Goal: Communication & Community: Answer question/provide support

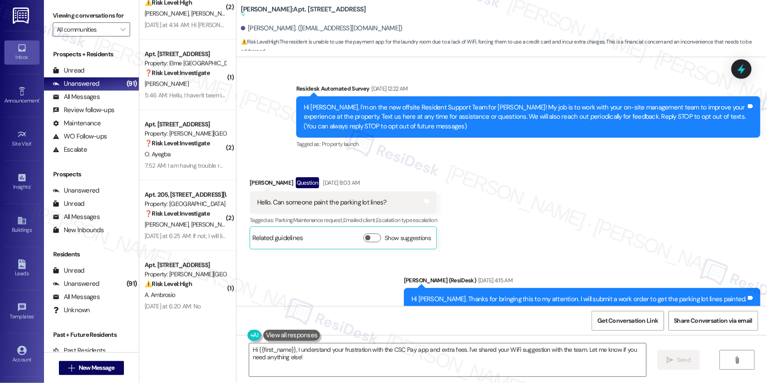
scroll to position [11354, 0]
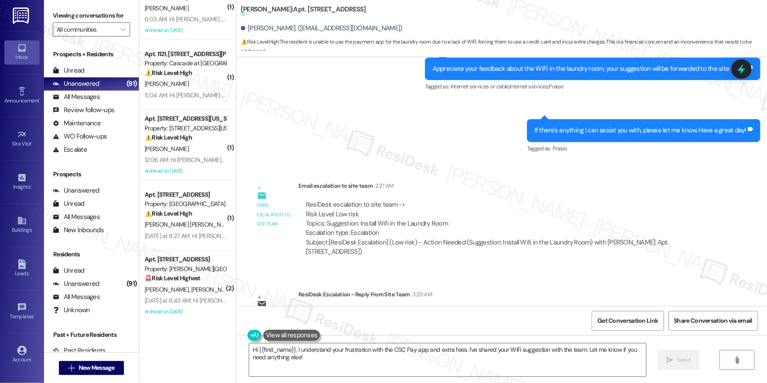
click at [0, 0] on div "Inbox Go to Inbox Announcement • Send A Text Announcement Site Visit • Go to Si…" at bounding box center [383, 191] width 767 height 383
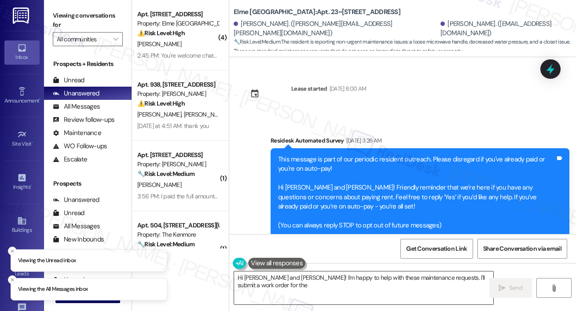
click at [299, 297] on textarea "Hi Terrell and Dorothy! I'm happy to help with these maintenance requests. I'll…" at bounding box center [363, 287] width 259 height 33
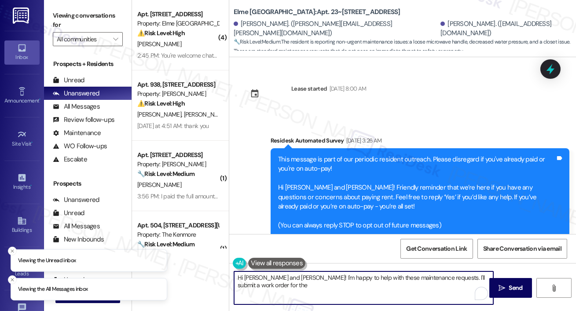
drag, startPoint x: 275, startPoint y: 301, endPoint x: 281, endPoint y: 292, distance: 10.1
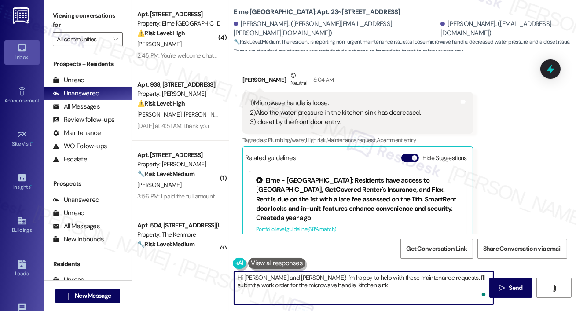
click at [261, 278] on textarea "Hi Terrell and Dorothy! I'm happy to help with these maintenance requests. I'll…" at bounding box center [363, 287] width 259 height 33
click at [259, 277] on textarea "Hi Terrell and Dorothy! I'm happy to help with these maintenance requests. I'll…" at bounding box center [363, 287] width 259 height 33
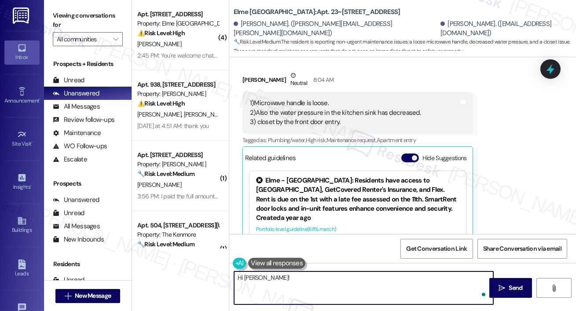
paste textarea "I just got an update from the site team-- our technician will be over as soon a…"
type textarea "Hi Terrell! I just got an update from the site team-- our technician will be ov…"
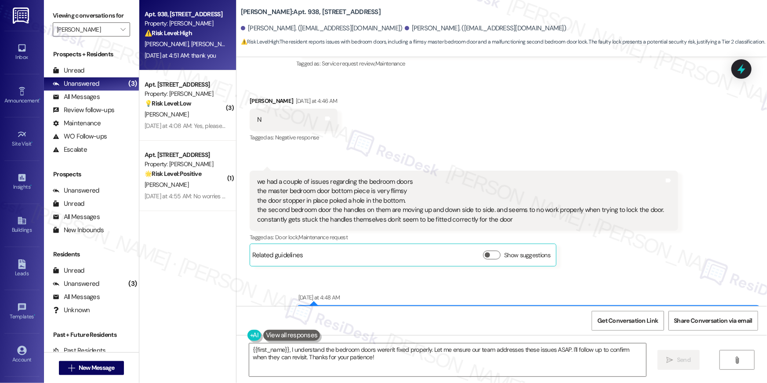
scroll to position [121, 0]
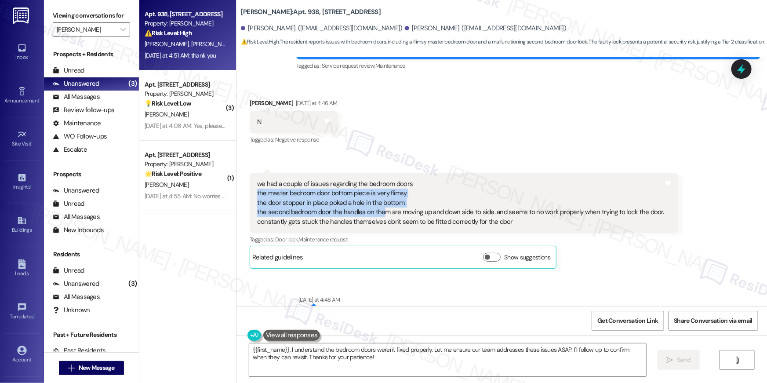
drag, startPoint x: 372, startPoint y: 215, endPoint x: 445, endPoint y: 220, distance: 73.1
click at [377, 216] on div "we had a couple of issues regarding the bedroom doors the master bedroom door b…" at bounding box center [460, 202] width 407 height 47
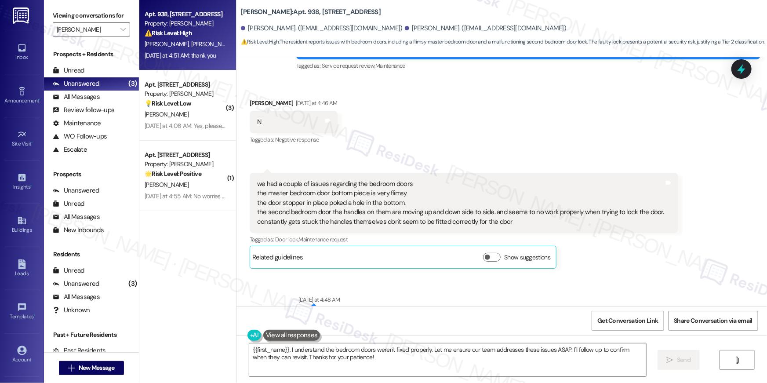
click at [445, 220] on div "we had a couple of issues regarding the bedroom doors the master bedroom door b…" at bounding box center [460, 202] width 407 height 47
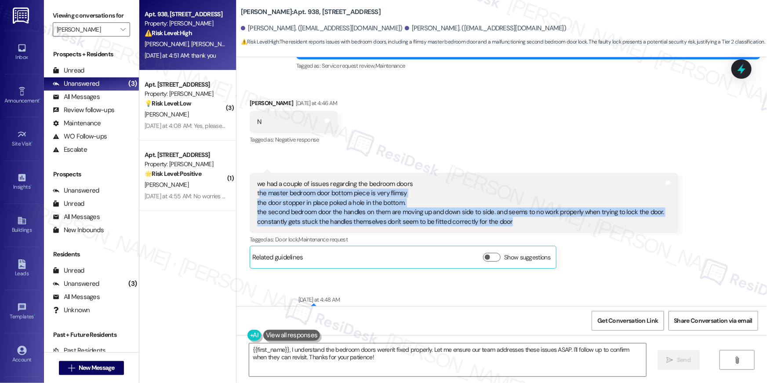
drag, startPoint x: 510, startPoint y: 221, endPoint x: 254, endPoint y: 196, distance: 257.6
click at [257, 196] on div "we had a couple of issues regarding the bedroom doors the master bedroom door b…" at bounding box center [460, 202] width 407 height 47
copy div "he master bedroom door bottom piece is very flimsy the door stopper in place po…"
click at [552, 353] on textarea "{{first_name}}, I understand the bedroom doors weren't fixed properly. Let me e…" at bounding box center [447, 359] width 397 height 33
click at [566, 349] on textarea "{{first_name}}, I understand the bedroom doors weren't fixed properly. Let me e…" at bounding box center [447, 359] width 397 height 33
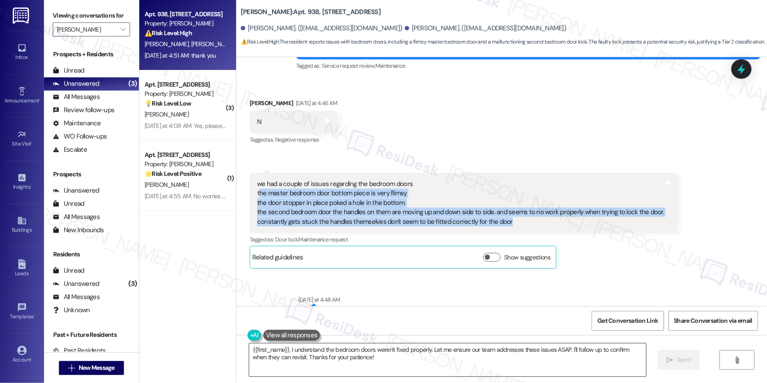
click at [550, 350] on textarea "{{first_name}}, I understand the bedroom doors weren't fixed properly. Let me e…" at bounding box center [447, 359] width 397 height 33
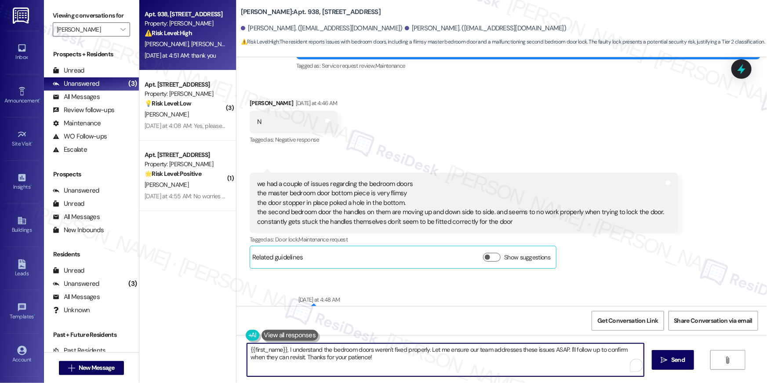
click at [564, 350] on textarea "{{first_name}}, I understand the bedroom doors weren't fixed properly. Let me e…" at bounding box center [445, 359] width 397 height 33
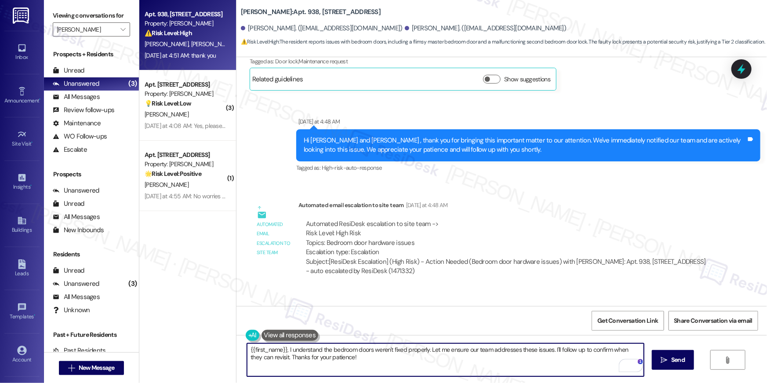
scroll to position [356, 0]
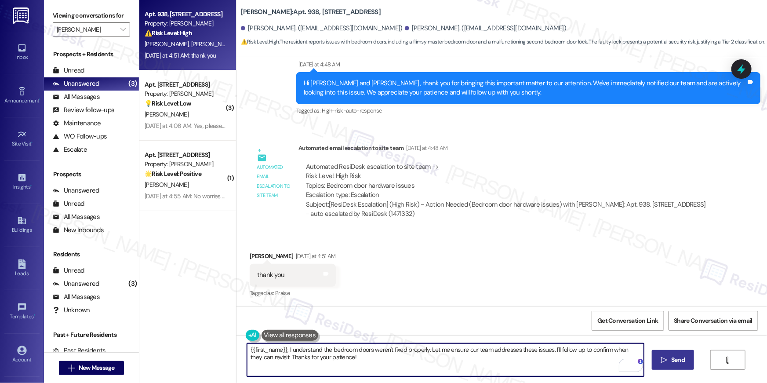
type textarea "{{first_name}}, I understand the bedroom doors weren't fixed properly. Let me e…"
click at [671, 368] on button " Send" at bounding box center [673, 360] width 43 height 20
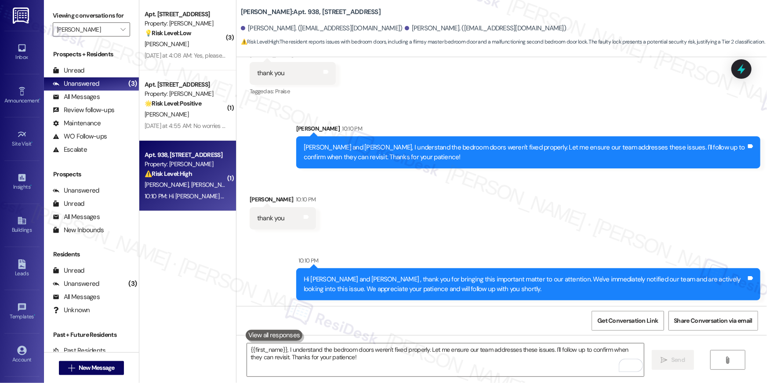
scroll to position [558, 0]
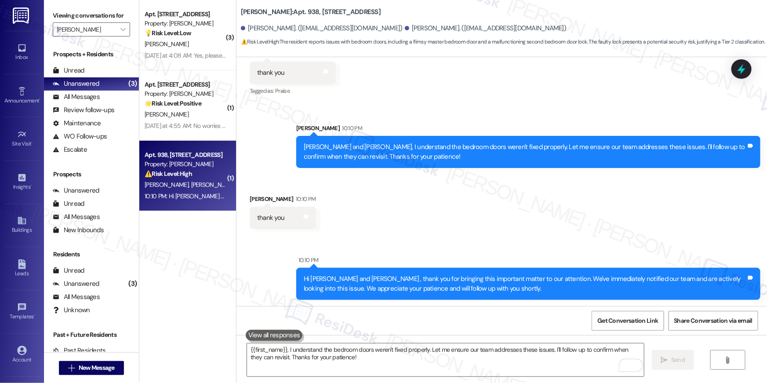
click at [448, 354] on textarea "{{first_name}}, I understand the bedroom doors weren't fixed properly. Let me e…" at bounding box center [445, 359] width 397 height 33
click at [448, 355] on textarea "{{first_name}}, I understand the bedroom doors weren't fixed properly. Let me e…" at bounding box center [445, 359] width 397 height 33
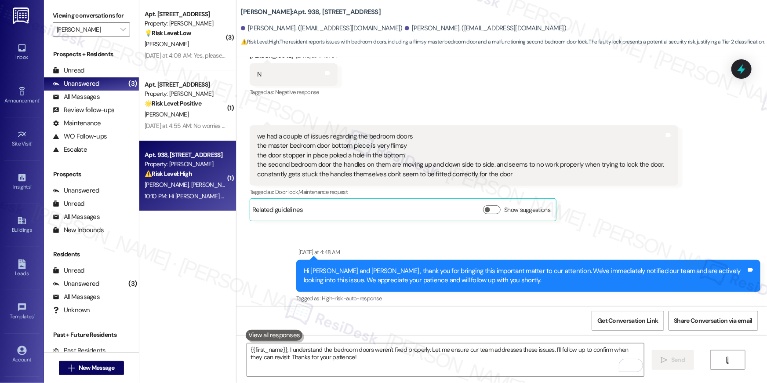
scroll to position [189, 0]
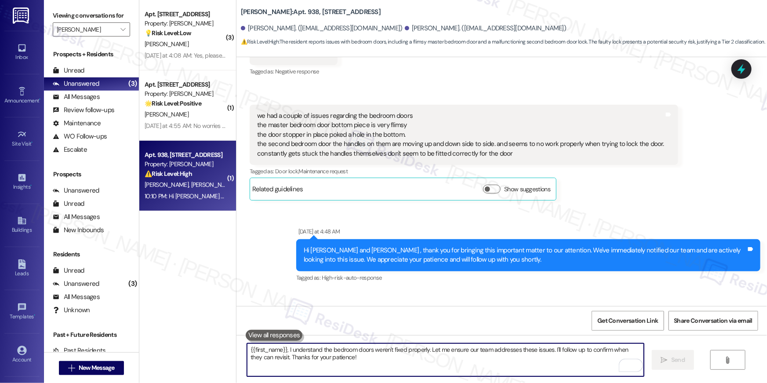
click at [300, 120] on div "we had a couple of issues regarding the bedroom doors the master bedroom door b…" at bounding box center [460, 134] width 407 height 47
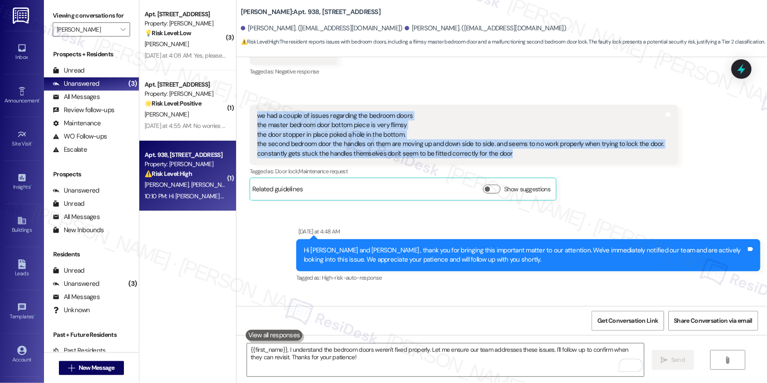
drag, startPoint x: 252, startPoint y: 118, endPoint x: 505, endPoint y: 151, distance: 255.0
click at [505, 151] on div "we had a couple of issues regarding the bedroom doors the master bedroom door b…" at bounding box center [460, 134] width 407 height 47
copy div "we had a couple of issues regarding the bedroom doors the master bedroom door b…"
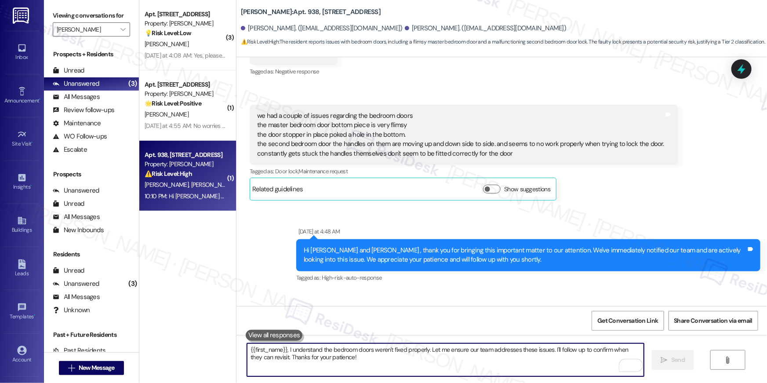
click at [386, 363] on textarea "{{first_name}}, I understand the bedroom doors weren't fixed properly. Let me e…" at bounding box center [445, 359] width 397 height 33
drag, startPoint x: 392, startPoint y: 360, endPoint x: 414, endPoint y: 343, distance: 27.6
click at [399, 356] on textarea "{{first_name}}, I understand the bedroom doors weren't fixed properly. Let me e…" at bounding box center [445, 359] width 397 height 33
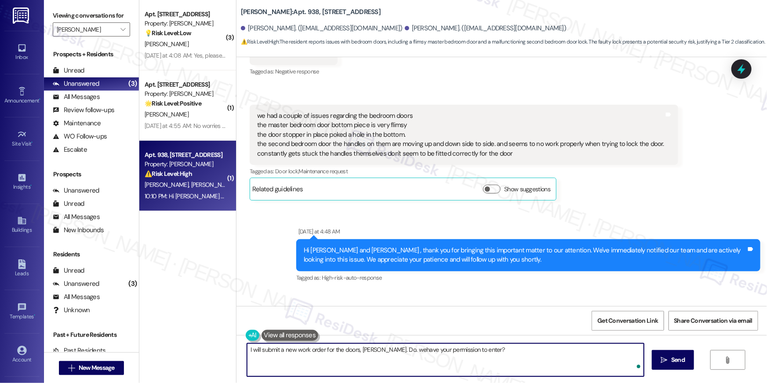
click at [399, 350] on textarea "I will submit a new work order for the doors, Matthew. Do. wehave your permissi…" at bounding box center [445, 359] width 397 height 33
type textarea "I will submit a new work order for the doors, Matthew. Do. we have your permiss…"
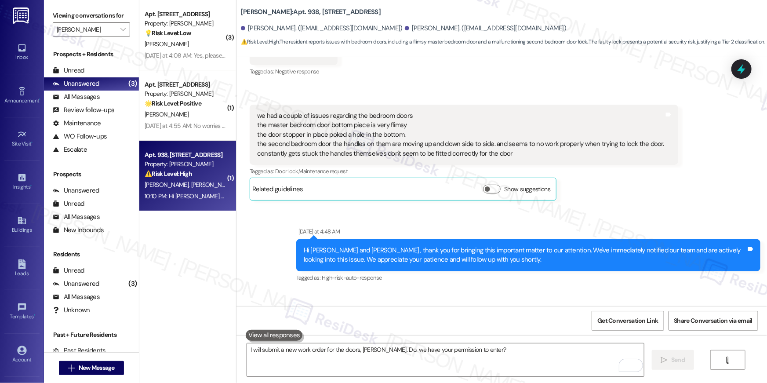
scroll to position [488, 0]
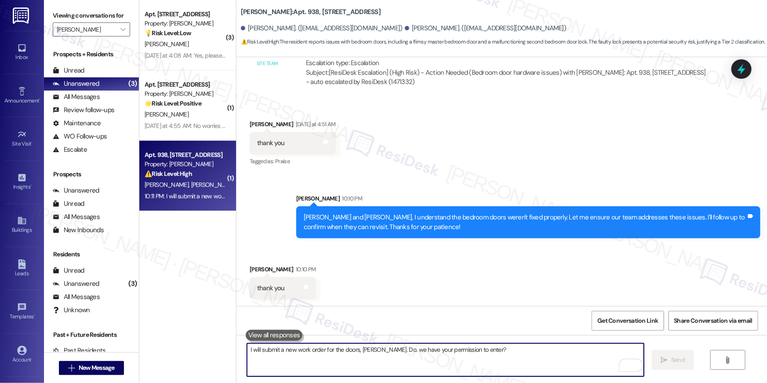
click at [468, 357] on textarea "I will submit a new work order for the doors, Matthew. Do. we have your permiss…" at bounding box center [445, 359] width 397 height 33
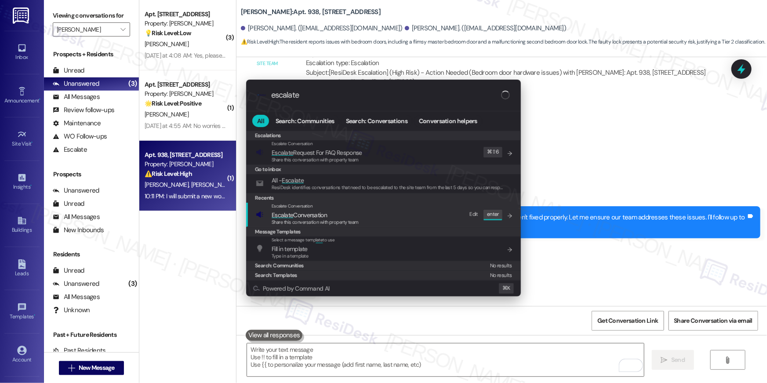
type input "escalate"
click at [346, 218] on span "Escalate Conversation" at bounding box center [315, 215] width 87 height 10
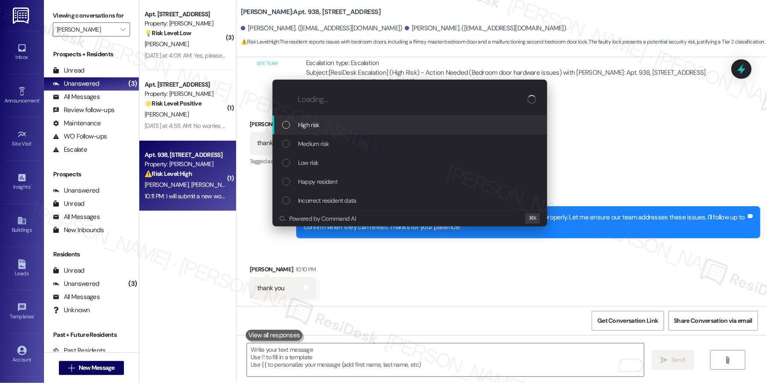
click at [332, 131] on div "High risk" at bounding box center [410, 125] width 275 height 19
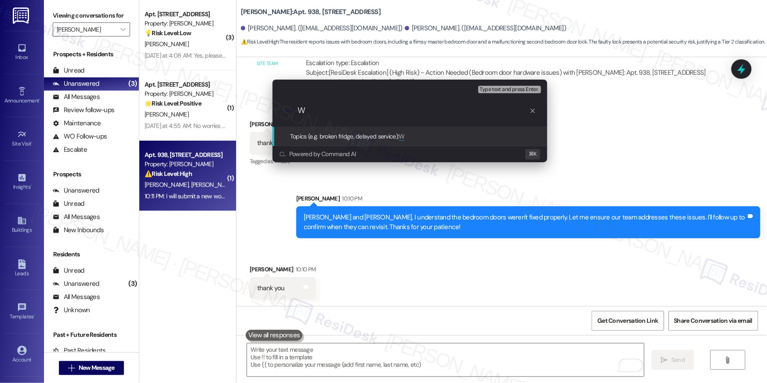
type input "Wo"
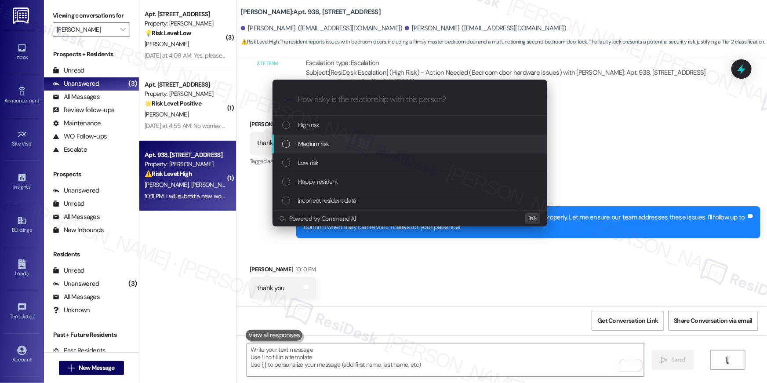
click at [345, 143] on div "Medium risk" at bounding box center [410, 144] width 257 height 10
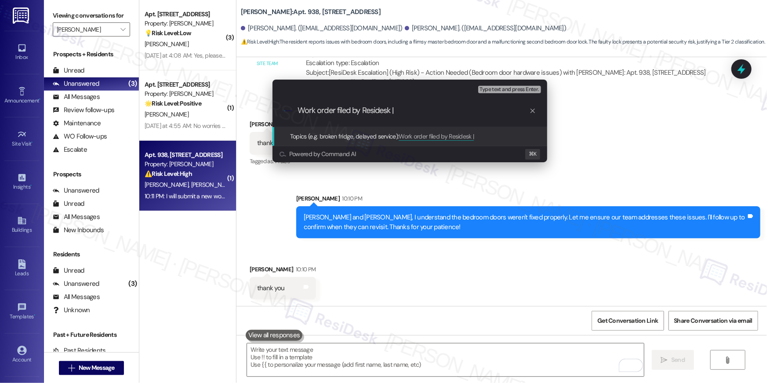
paste input "Work Order # 402496 doors"
type input "Work order filed by Residesk | Work Order # 402496 doors"
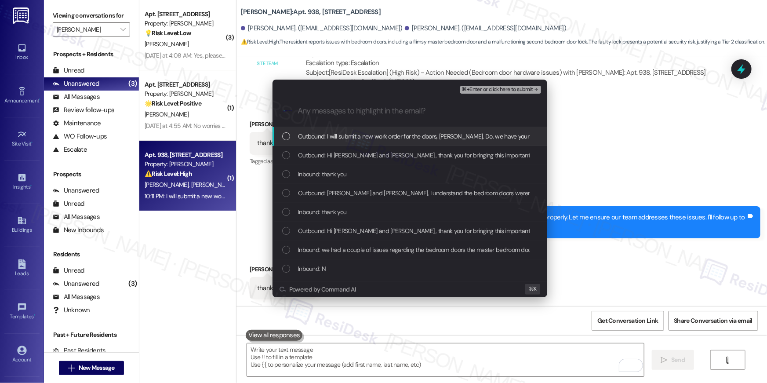
click at [342, 142] on div "Outbound: I will submit a new work order for the doors, Matthew. Do. we have yo…" at bounding box center [410, 136] width 275 height 19
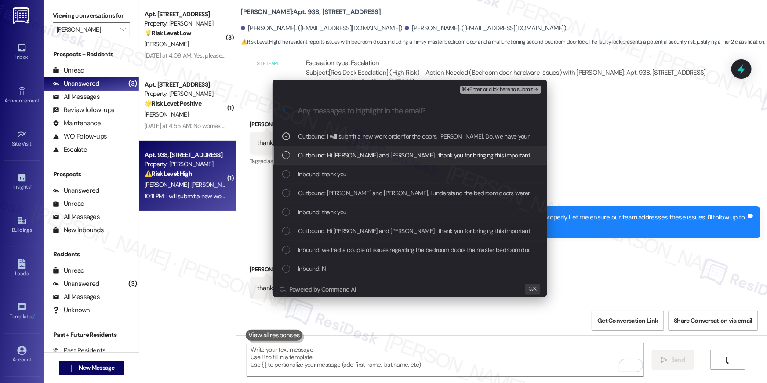
drag, startPoint x: 340, startPoint y: 153, endPoint x: 339, endPoint y: 199, distance: 45.7
click at [339, 153] on span "Outbound: Hi Matthew and Rodrigo , thank you for bringing this important matter…" at bounding box center [622, 155] width 648 height 10
click at [332, 175] on span "Inbound: thank you" at bounding box center [322, 174] width 48 height 10
click at [332, 193] on span "Outbound: Matthew and Rodrigo, I understand the bedroom doors weren't fixed pro…" at bounding box center [587, 193] width 578 height 10
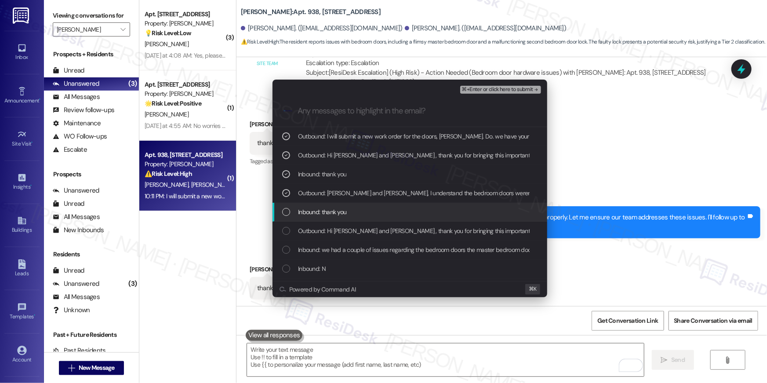
click at [335, 207] on span "Inbound: thank you" at bounding box center [322, 212] width 48 height 10
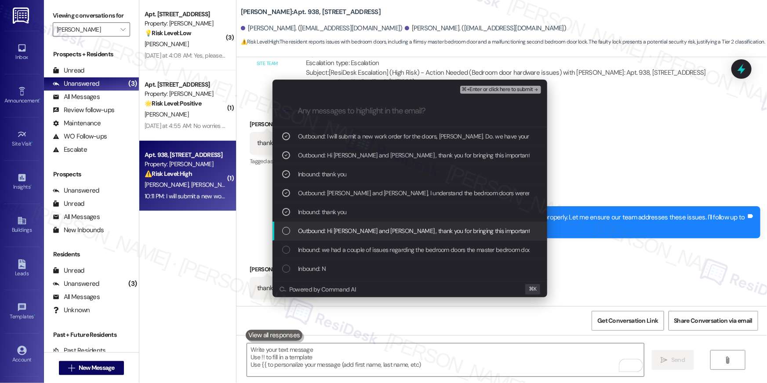
click at [336, 226] on span "Outbound: Hi Matthew and Rodrigo , thank you for bringing this important matter…" at bounding box center [622, 231] width 648 height 10
click at [337, 239] on div "Outbound: Hi Matthew and Rodrigo , thank you for bringing this important matter…" at bounding box center [410, 231] width 275 height 19
click at [337, 237] on div "Outbound: Hi Matthew and Rodrigo , thank you for bringing this important matter…" at bounding box center [410, 231] width 275 height 19
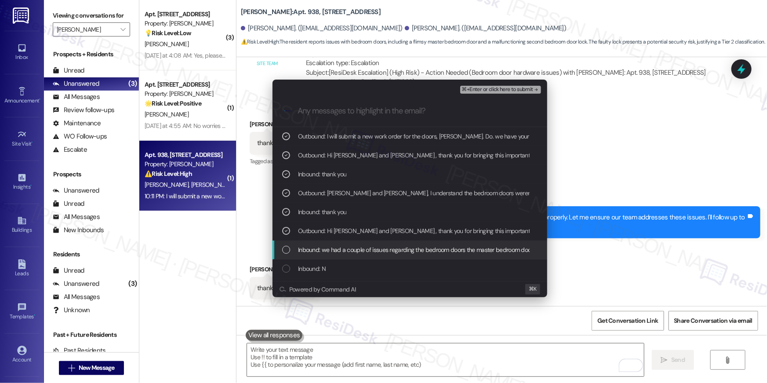
drag, startPoint x: 337, startPoint y: 249, endPoint x: 446, endPoint y: 155, distance: 144.7
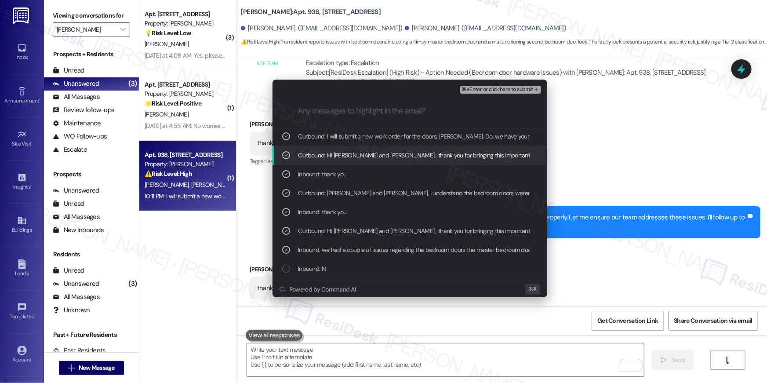
click at [489, 89] on span "⌘+Enter or click here to submit" at bounding box center [497, 90] width 71 height 6
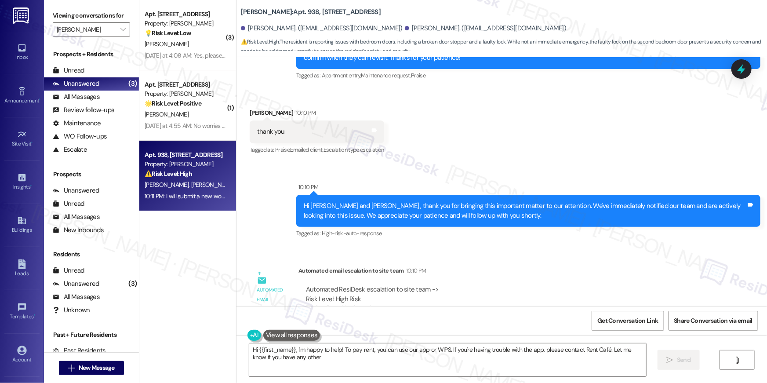
scroll to position [780, 0]
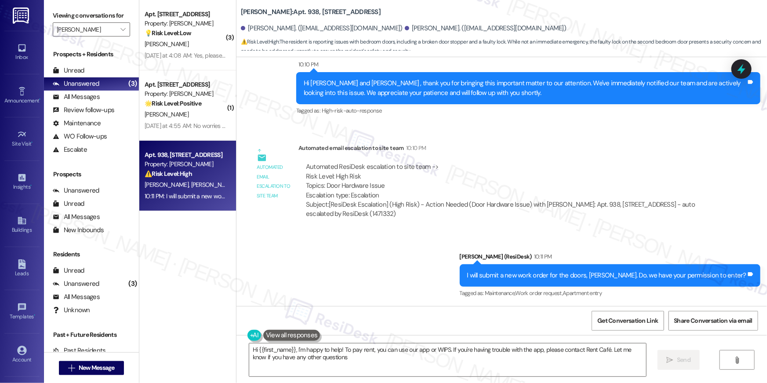
type textarea "Hi {{first_name}}, I'm happy to help! To pay rent, you can use our app or WIPS.…"
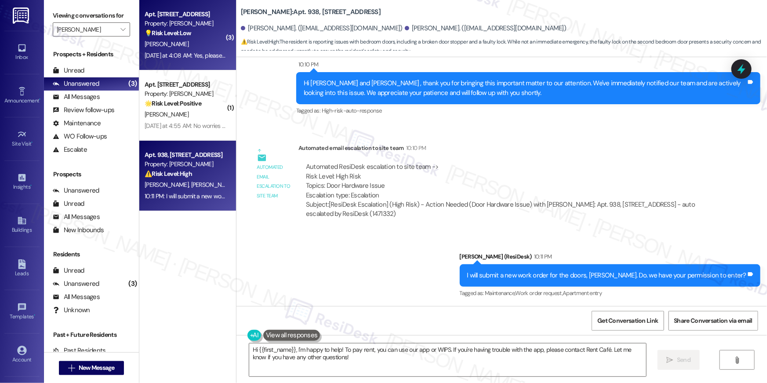
click at [192, 59] on div "Yesterday at 4:08 AM: Yes, please sign me up! Yesterday at 4:08 AM: Yes, please…" at bounding box center [199, 55] width 109 height 8
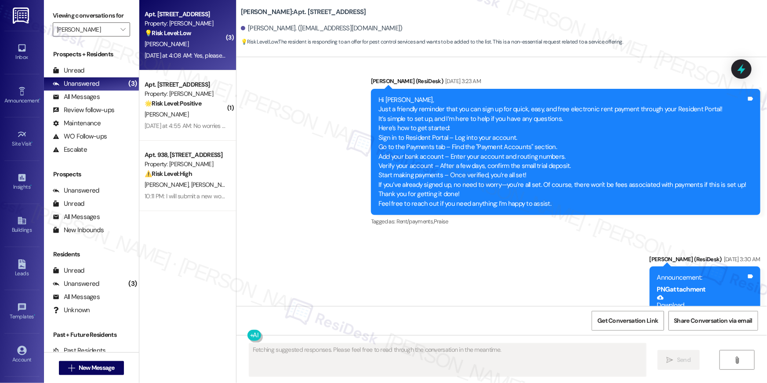
scroll to position [2632, 0]
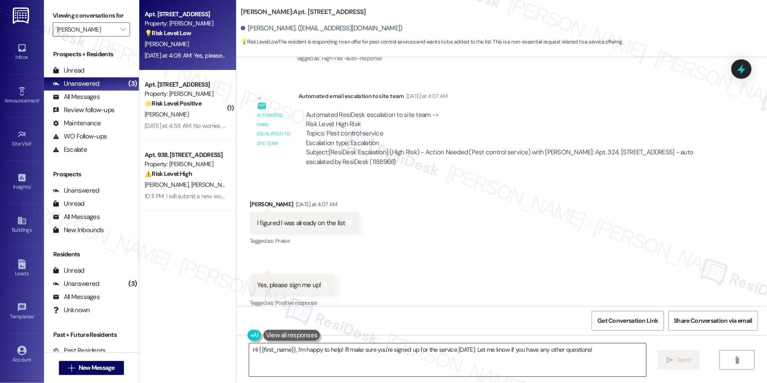
click at [369, 359] on textarea "Hi {{first_name}}, I'm happy to help! I'll make sure you're signed up for the s…" at bounding box center [447, 359] width 397 height 33
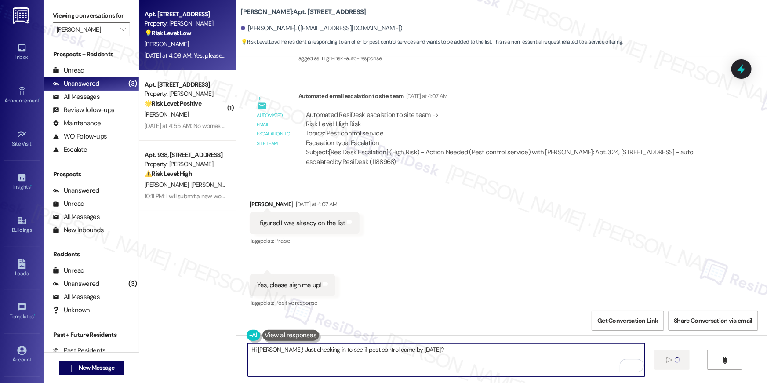
type textarea "Hi Kirk! Just checking in to see if pest control came by yesterday?"
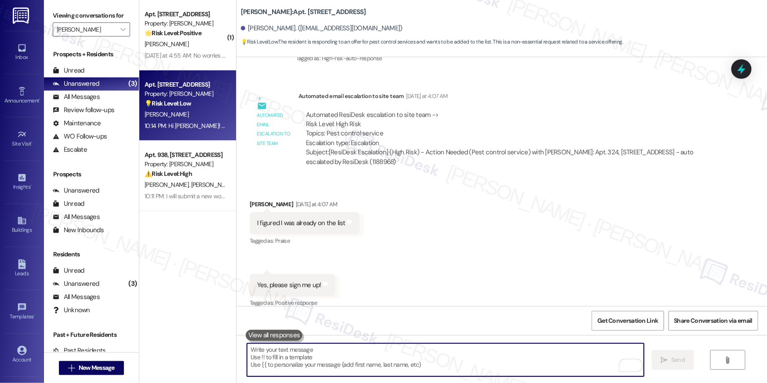
scroll to position [2693, 0]
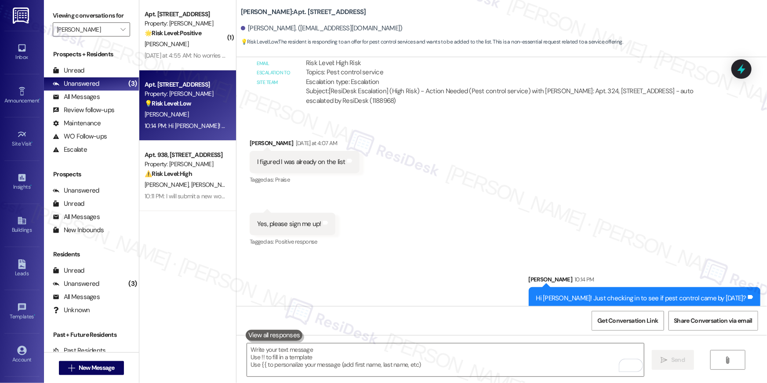
click at [508, 241] on div "Received via SMS Kirk Mayeda Yesterday at 4:07 AM I figured I was already on th…" at bounding box center [502, 187] width 531 height 136
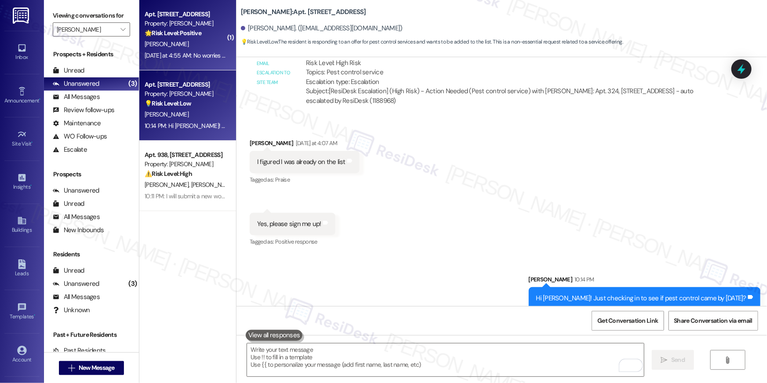
click at [184, 49] on div "B. Sykes" at bounding box center [185, 44] width 83 height 11
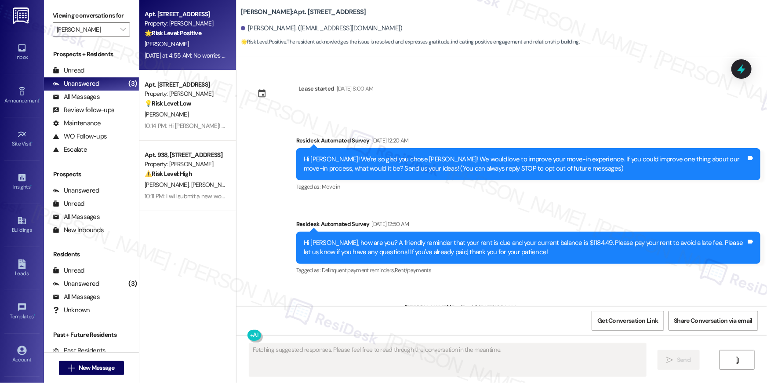
scroll to position [1236, 0]
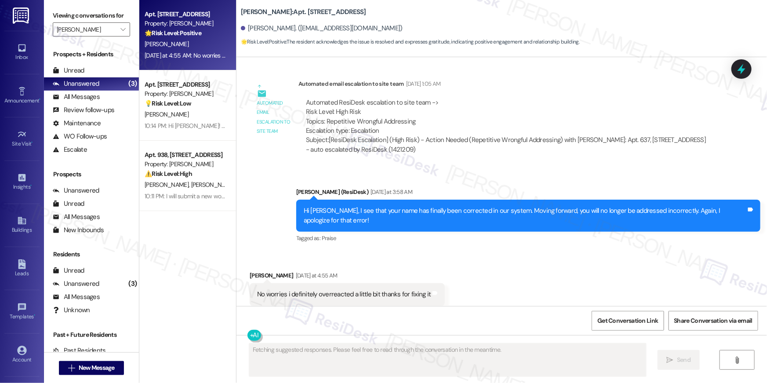
click at [476, 261] on div "Received via SMS Brady Sykes Yesterday at 4:55 AM No worries i definitely overr…" at bounding box center [502, 288] width 531 height 74
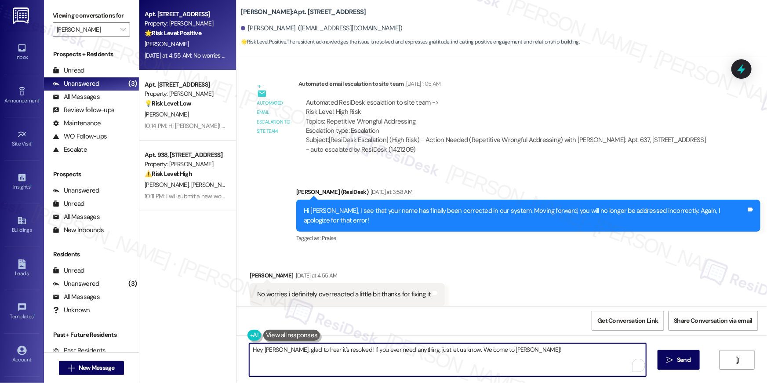
click at [476, 357] on textarea "Hey Brady, glad to hear it's resolved! If you ever need anything, just let us k…" at bounding box center [447, 359] width 397 height 33
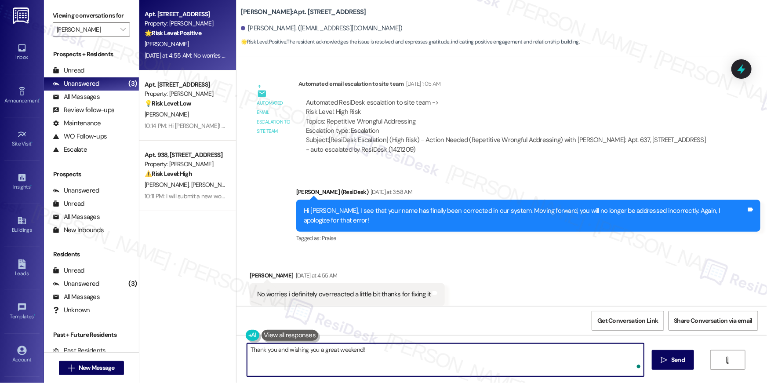
type textarea "Thank you and wishing you a great weekend!"
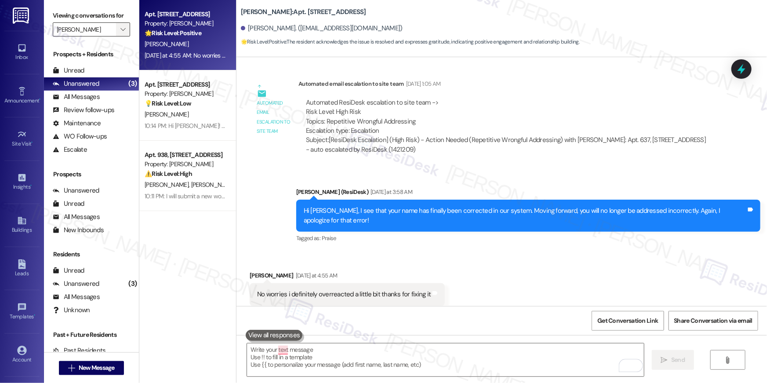
click at [120, 29] on icon "" at bounding box center [122, 29] width 5 height 7
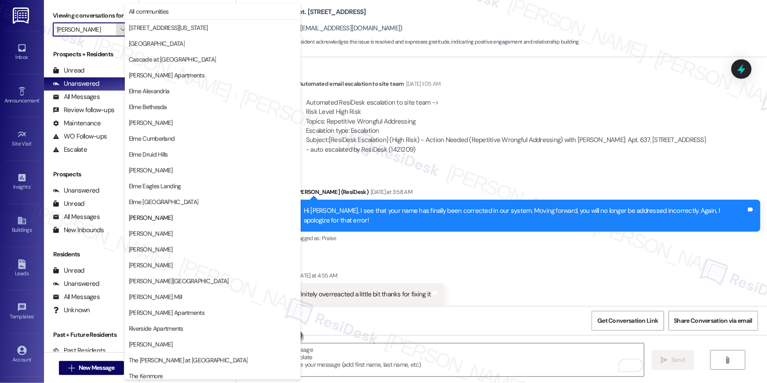
scroll to position [83, 0]
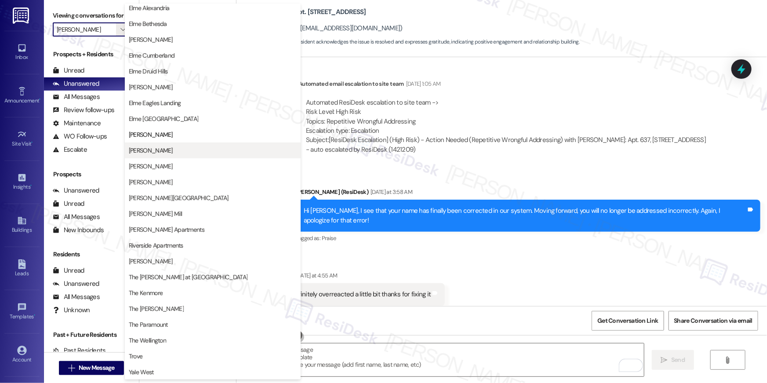
click at [163, 150] on span "Elme Leesburg" at bounding box center [151, 150] width 44 height 9
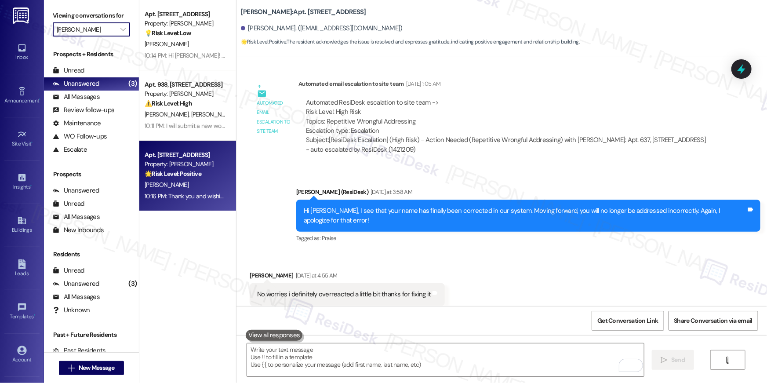
type input "Elme Leesburg"
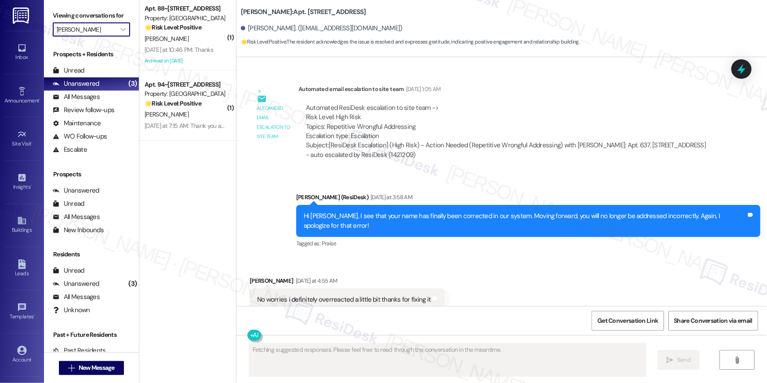
scroll to position [1236, 0]
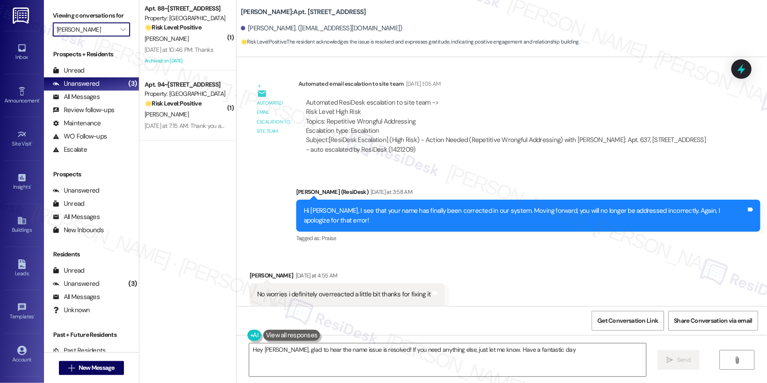
type textarea "Hey Brady, glad to hear the name issue is resolved! If you need anything else, …"
click at [195, 47] on div "Yesterday at 10:46 PM: Thanks Yesterday at 10:46 PM: Thanks" at bounding box center [179, 50] width 69 height 8
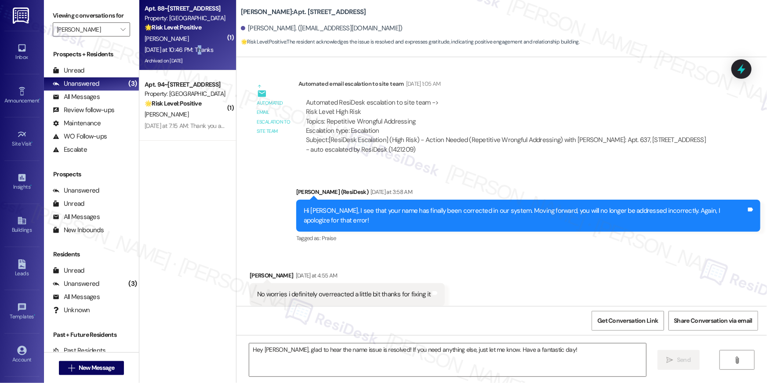
type textarea "Fetching suggested responses. Please feel free to read through the conversation…"
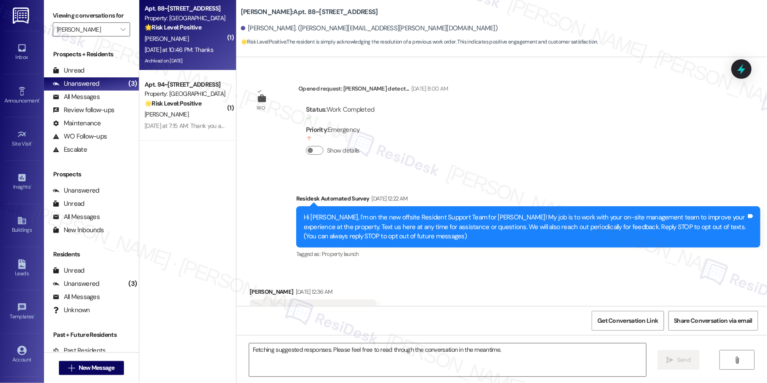
scroll to position [3567, 0]
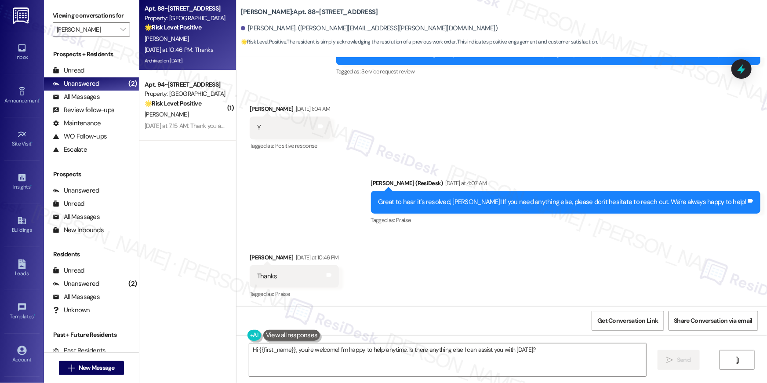
click at [481, 277] on div "Received via SMS Delmy Paz Yesterday at 10:46 PM Thanks Tags and notes Tagged a…" at bounding box center [502, 270] width 531 height 74
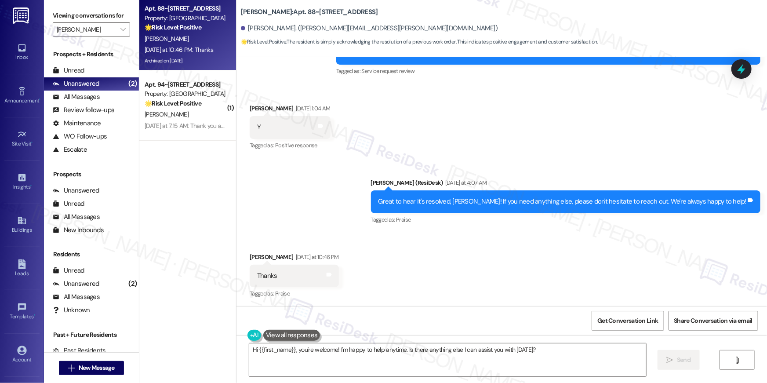
click at [478, 264] on div "Received via SMS Delmy Paz Yesterday at 10:46 PM Thanks Tags and notes Tagged a…" at bounding box center [502, 270] width 531 height 74
click at [461, 353] on textarea "Hi {{first_name}}, you're welcome! I'm happy to help anytime. Is there anything…" at bounding box center [447, 359] width 397 height 33
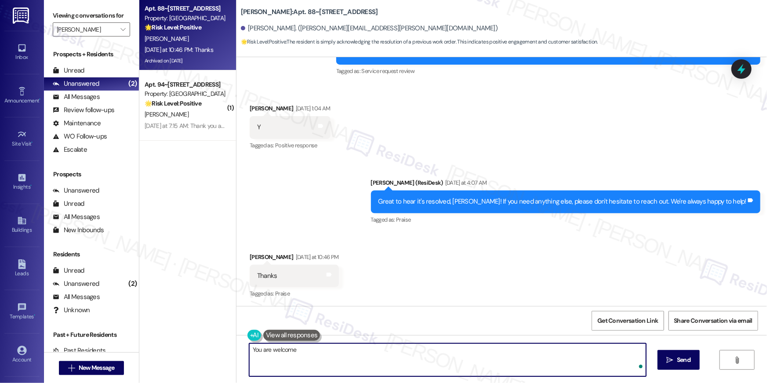
type textarea "You are welcome!"
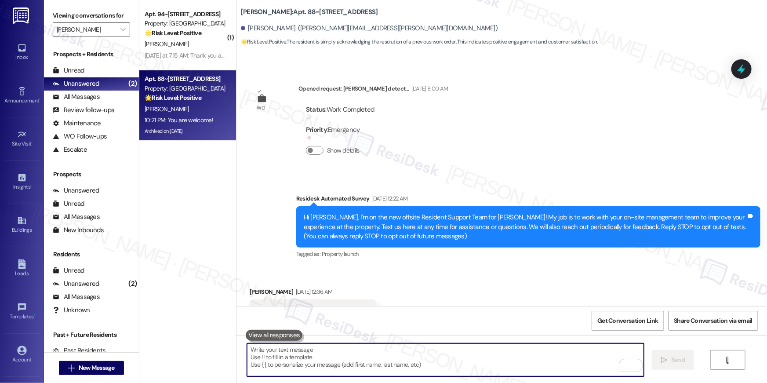
scroll to position [0, 0]
click at [501, 369] on textarea "To enrich screen reader interactions, please activate Accessibility in Grammarl…" at bounding box center [445, 359] width 397 height 33
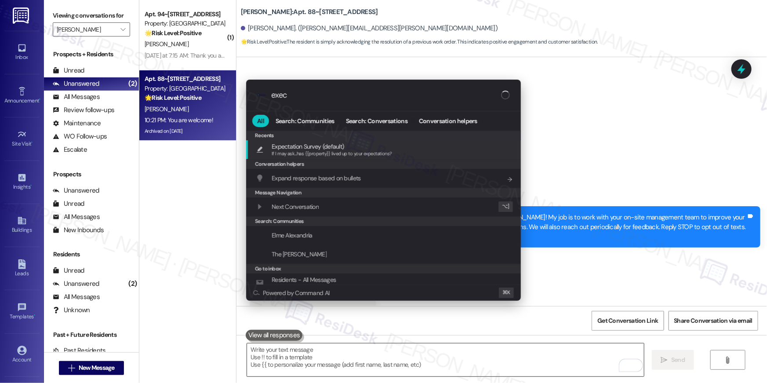
type input "exect"
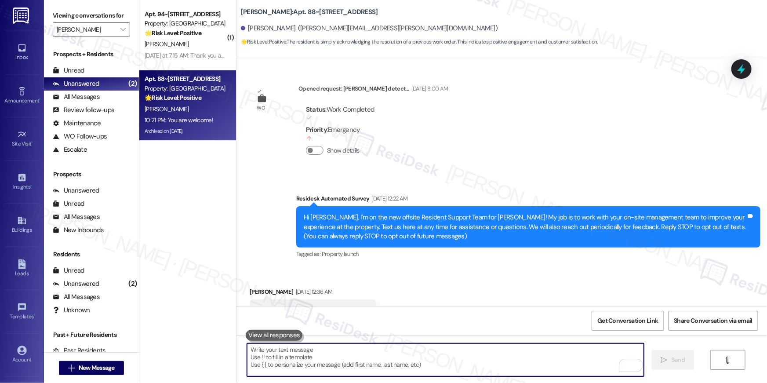
type textarea "If I may ask...has {{property}} lived up to your expectations?"
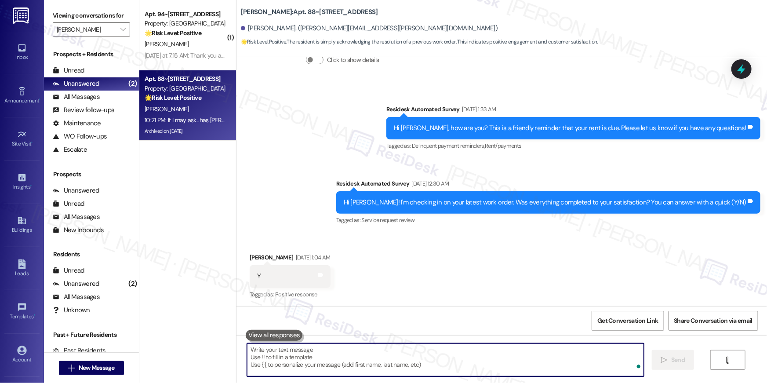
scroll to position [3567, 0]
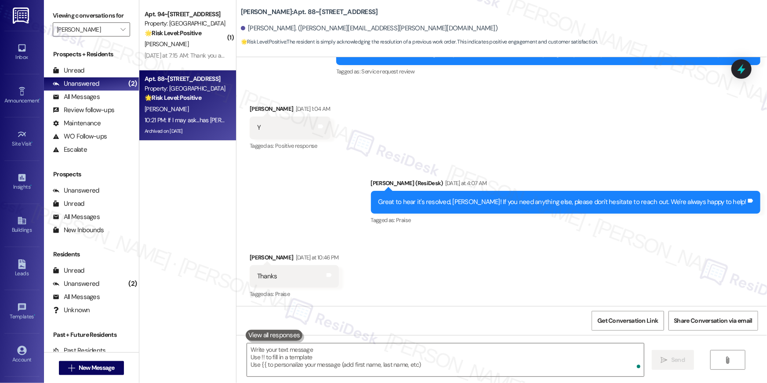
click at [169, 47] on div "P. Mccabe" at bounding box center [185, 44] width 83 height 11
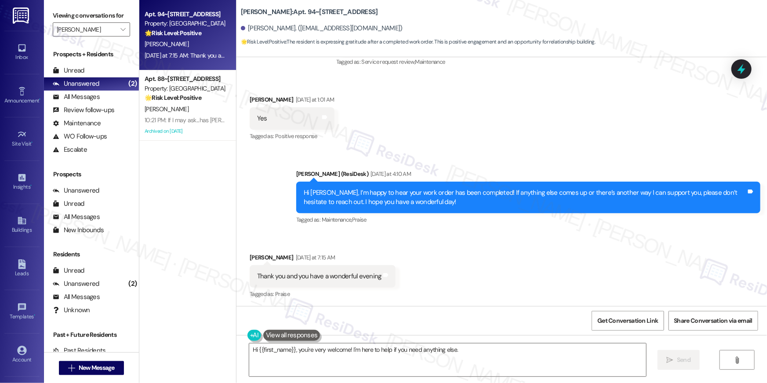
scroll to position [3516, 0]
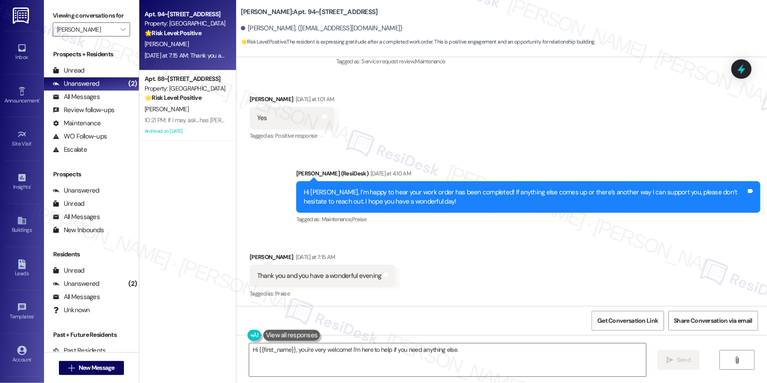
click at [504, 377] on div "Hi {{first_name}}, you're very welcome! I'm here to help if you need anything e…" at bounding box center [502, 368] width 531 height 66
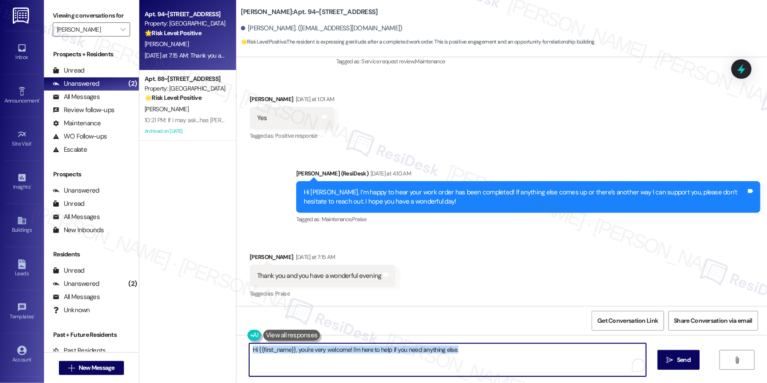
click at [507, 370] on textarea "Hi {{first_name}}, you're very welcome! I'm here to help if you need anything e…" at bounding box center [447, 359] width 397 height 33
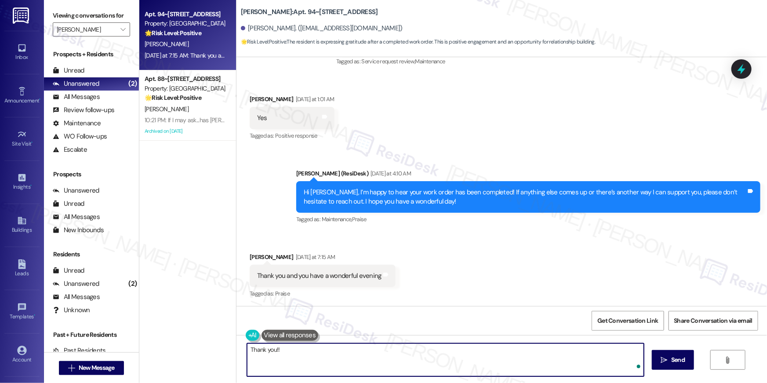
type textarea "Thank you!"
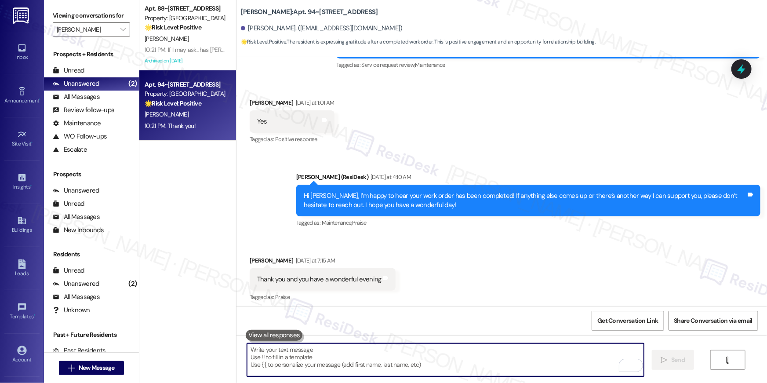
scroll to position [3511, 0]
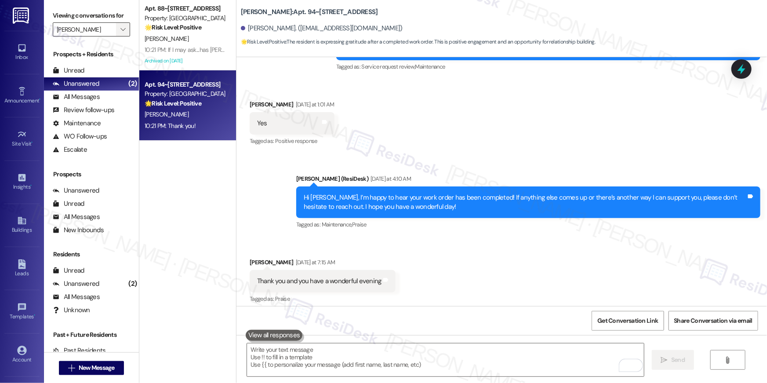
click at [120, 32] on icon "" at bounding box center [122, 29] width 5 height 7
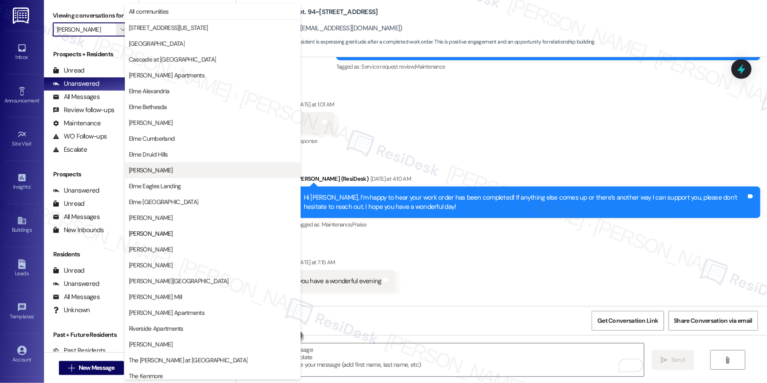
scroll to position [83, 0]
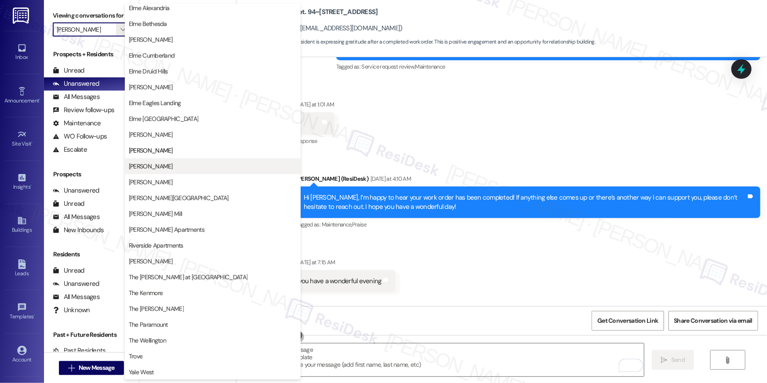
click at [163, 164] on span "Elme Manassas" at bounding box center [151, 166] width 44 height 9
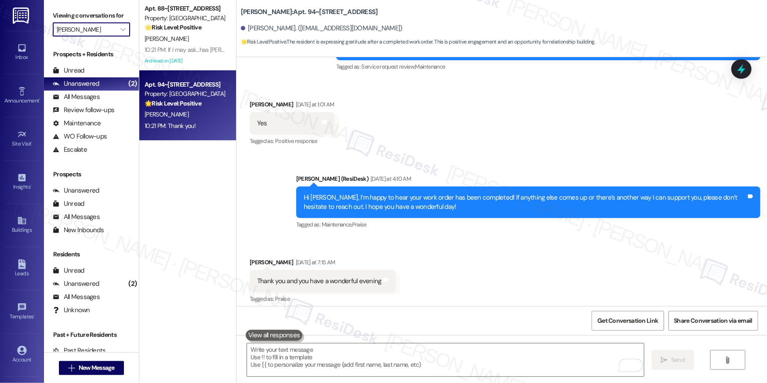
type input "Elme Manassas"
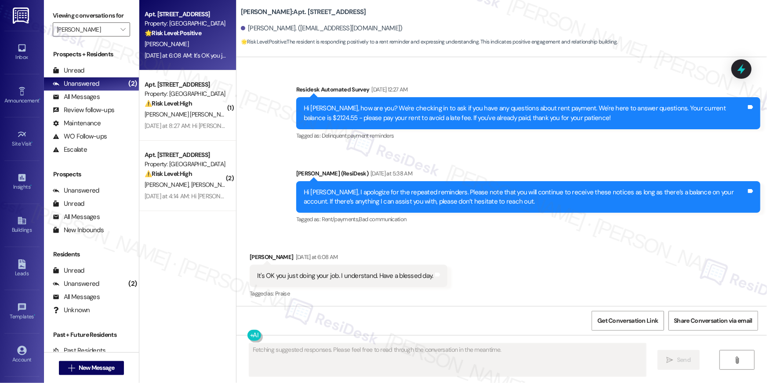
scroll to position [3589, 0]
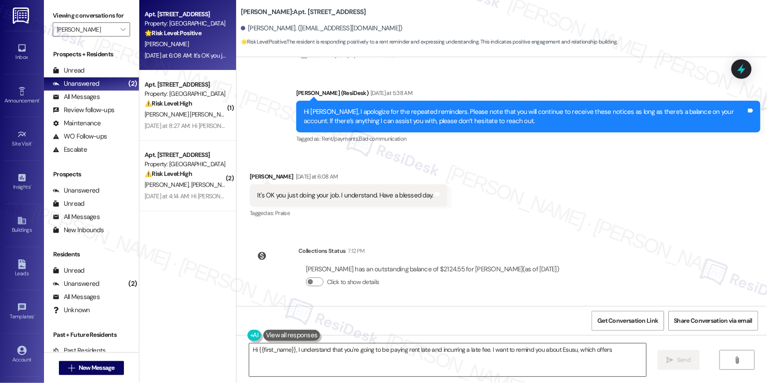
click at [498, 376] on textarea "Hi {{first_name}}, I understand that you're going to be paying rent late and in…" at bounding box center [447, 359] width 397 height 33
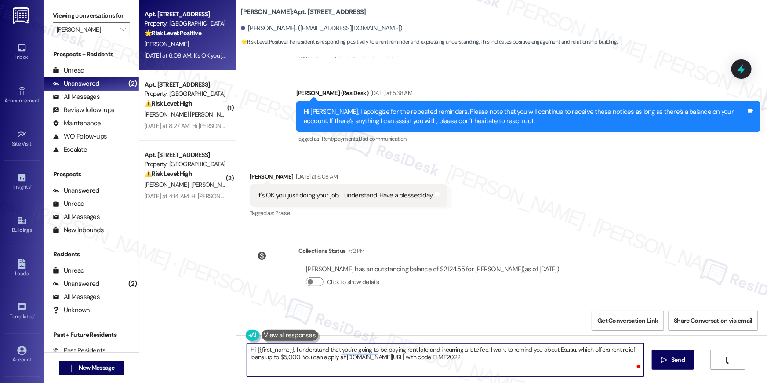
click at [428, 361] on textarea "Hi {{first_name}}, I understand that you're going to be paying rent late and in…" at bounding box center [445, 359] width 397 height 33
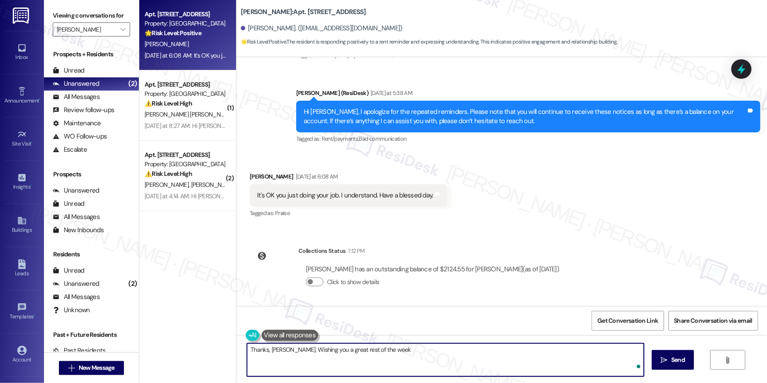
type textarea "Thanks, Belinda. Wishing you a great rest of the week!"
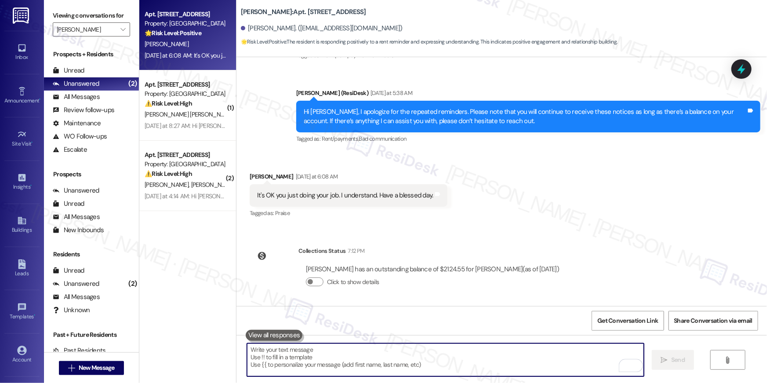
scroll to position [3509, 0]
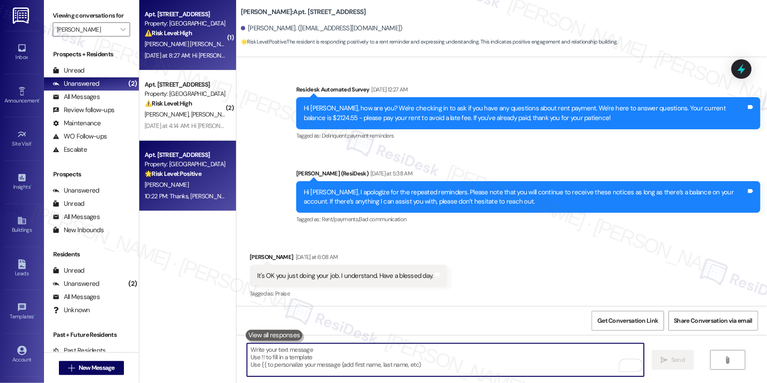
click at [194, 37] on div "⚠️ Risk Level: High The resident reports a rat infestation in the garbage room,…" at bounding box center [185, 33] width 81 height 9
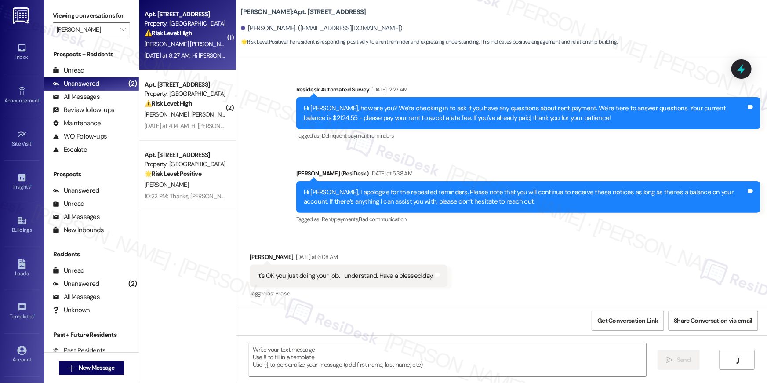
type textarea "Fetching suggested responses. Please feel free to read through the conversation…"
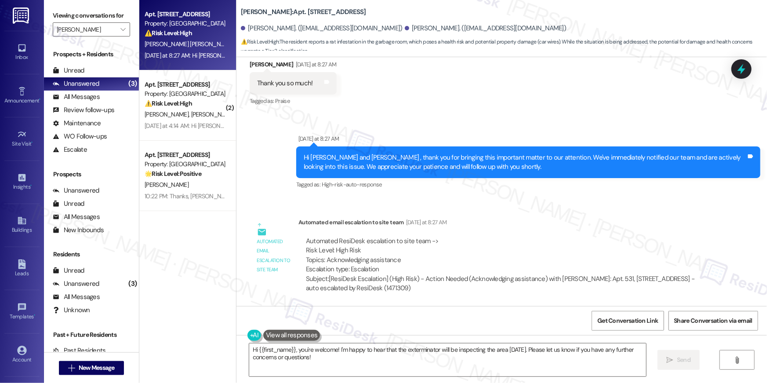
scroll to position [1010, 0]
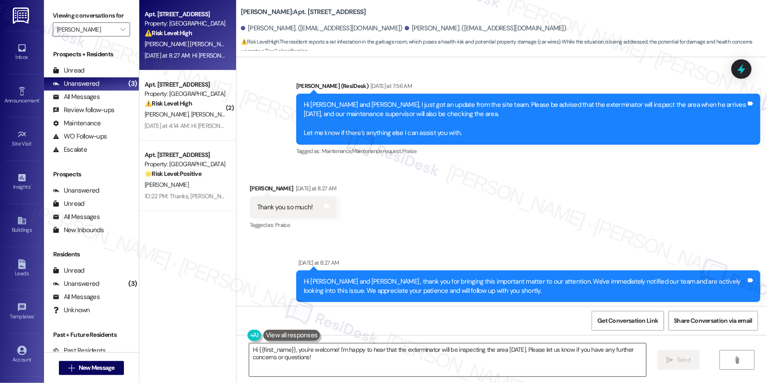
click at [420, 354] on textarea "Hi {{first_name}}, you're welcome! I'm happy to hear that the exterminator will…" at bounding box center [447, 359] width 397 height 33
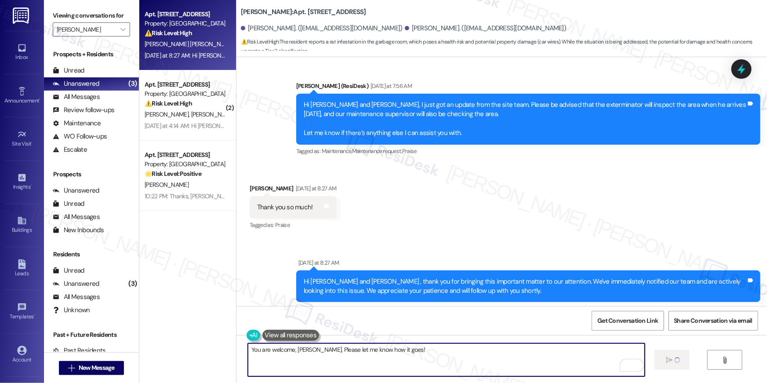
type textarea "You are welcome, Edwin. Please let me know how it goes!"
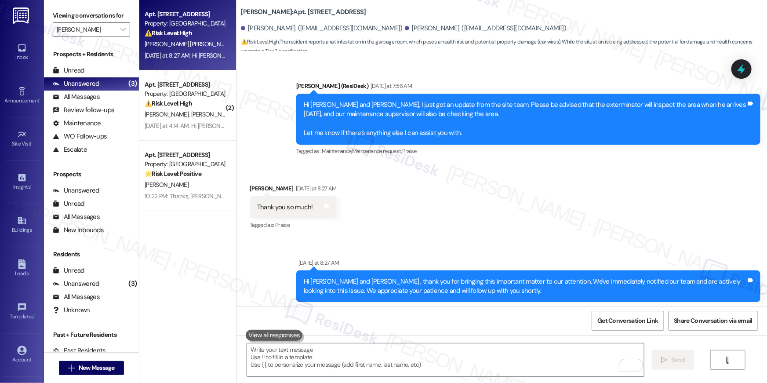
scroll to position [941, 0]
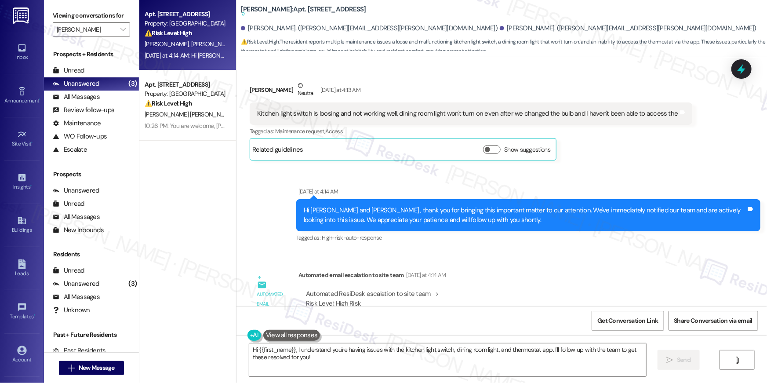
scroll to position [4260, 0]
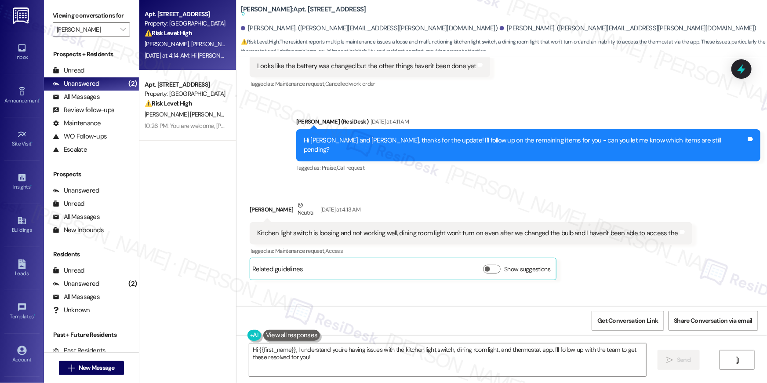
click at [359, 229] on div "Kitchen light switch is loosing and not working well, dining room light won't t…" at bounding box center [467, 233] width 421 height 9
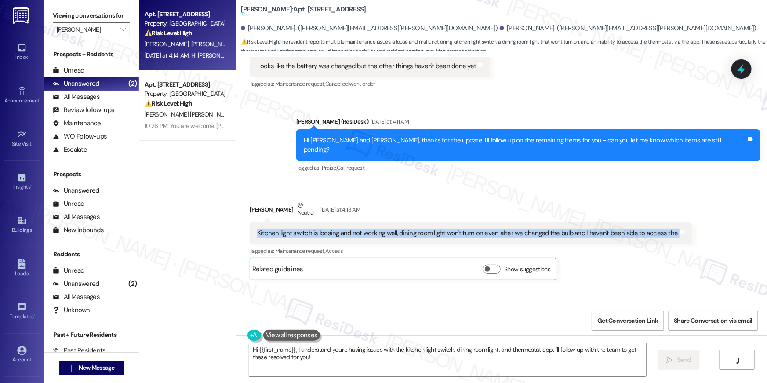
copy div "Kitchen light switch is loosing and not working well, dining room light won't t…"
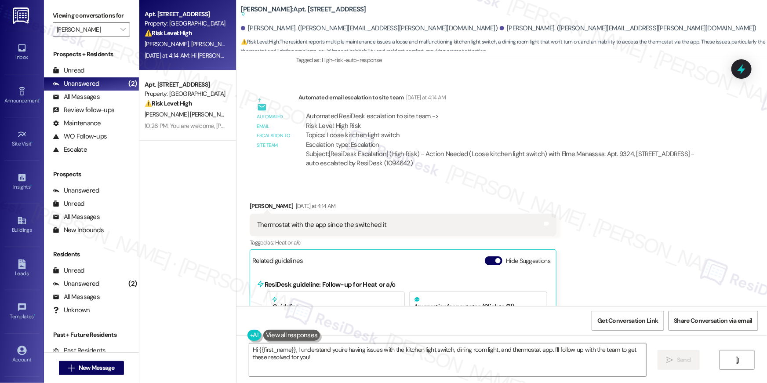
click at [350, 220] on div "Thermostat with the app since the switched it" at bounding box center [321, 224] width 129 height 9
copy div "Kitchen light switch is loosing and not working well, dining room light won't t…"
click at [552, 352] on textarea "Hi {{first_name}}, I understand you're having issues with the kitchen light swi…" at bounding box center [447, 359] width 397 height 33
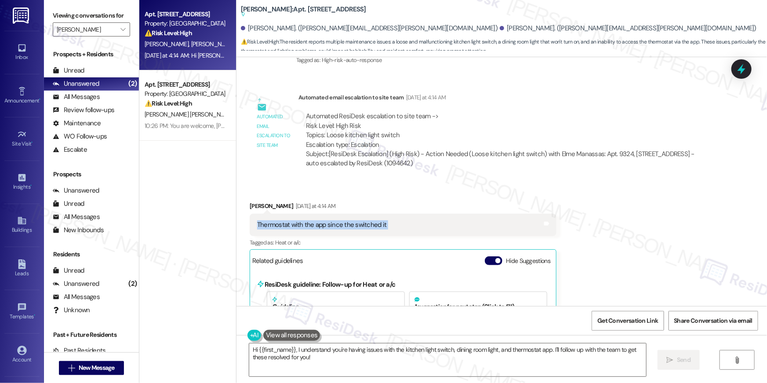
click at [558, 366] on textarea "Hi {{first_name}}, I understand you're having issues with the kitchen light swi…" at bounding box center [447, 359] width 397 height 33
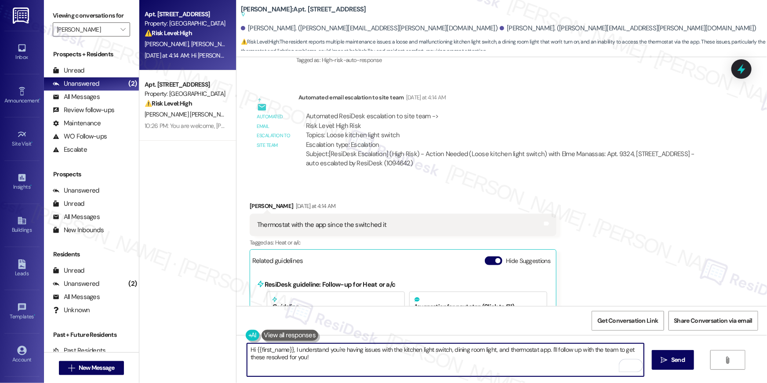
click at [556, 363] on textarea "Hi {{first_name}}, I understand you're having issues with the kitchen light swi…" at bounding box center [445, 359] width 397 height 33
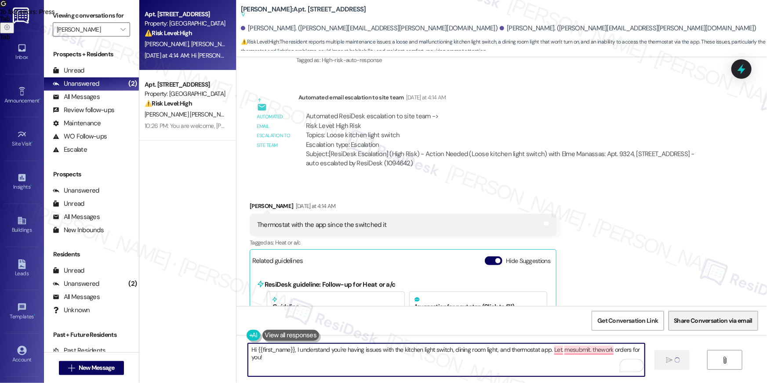
type textarea "Hi {{first_name}}, I understand you're having issues with the kitchen light swi…"
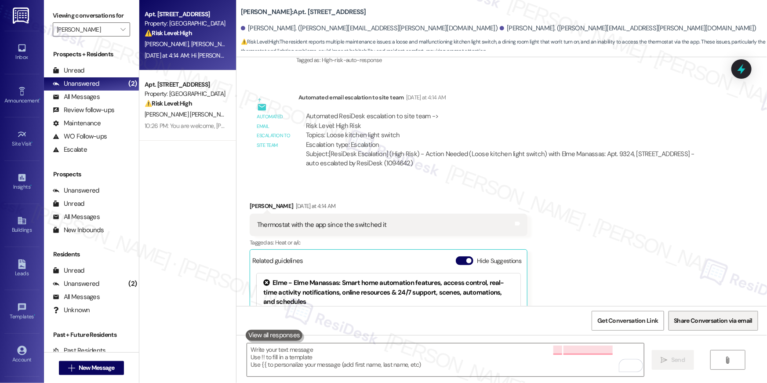
scroll to position [4652, 0]
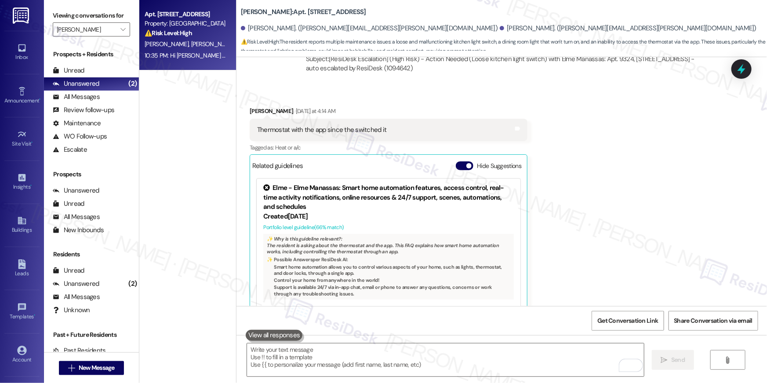
click at [452, 351] on textarea "To enrich screen reader interactions, please activate Accessibility in Grammarl…" at bounding box center [445, 359] width 397 height 33
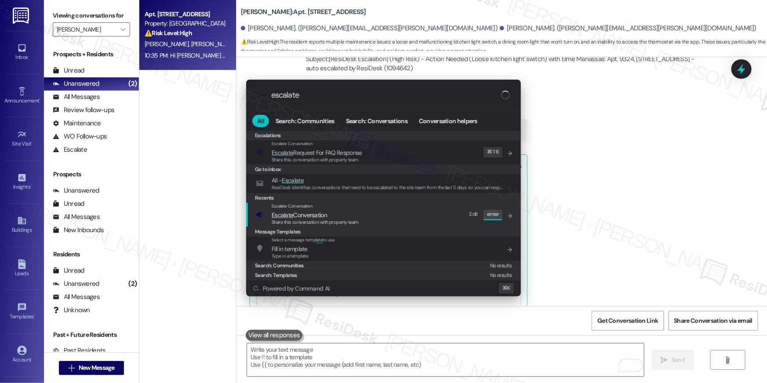
type input "escalate"
click at [292, 221] on span "Share this conversation with property team" at bounding box center [315, 222] width 87 height 6
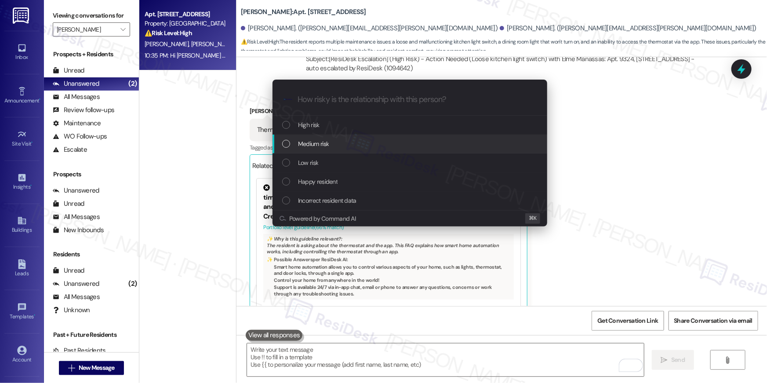
drag, startPoint x: 322, startPoint y: 142, endPoint x: 329, endPoint y: 142, distance: 7.5
click at [322, 142] on span "Medium risk" at bounding box center [313, 144] width 31 height 10
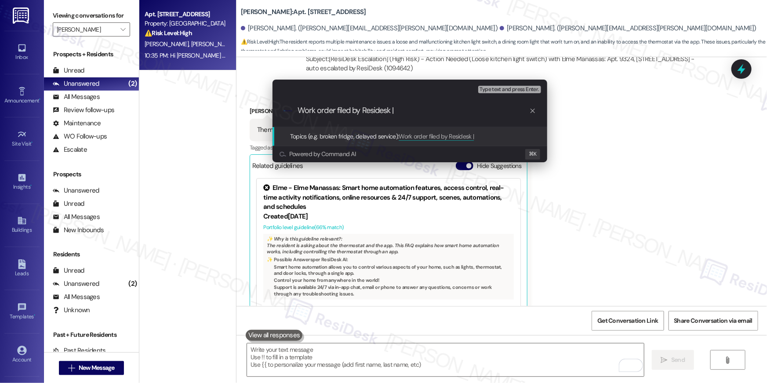
paste input "Work Order # 402502 Lighting"
type input "Work order filed by Residesk | Work Order # 402502 Lighting"
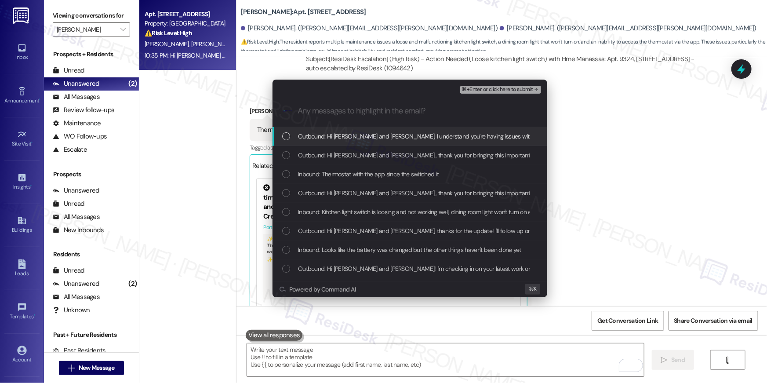
click at [321, 142] on div "Outbound: Hi Lori and Mary, I understand you're having issues with the kitchen …" at bounding box center [410, 136] width 275 height 19
click at [328, 157] on span "Outbound: Hi Lori and Mary , thank you for bringing this important matter to ou…" at bounding box center [622, 155] width 648 height 10
click at [332, 172] on span "Inbound: Thermostat with the app since the switched it" at bounding box center [368, 174] width 141 height 10
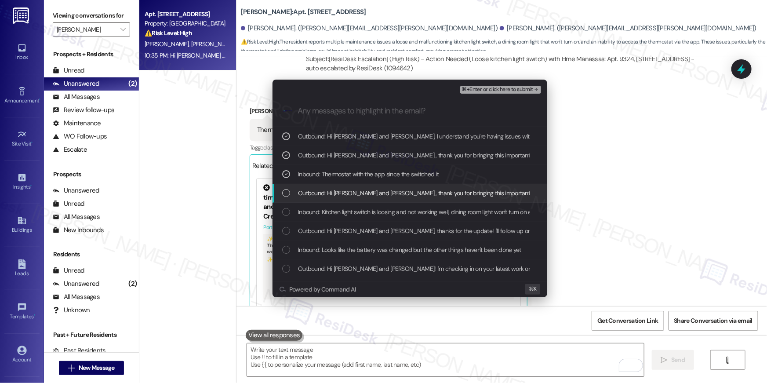
drag, startPoint x: 339, startPoint y: 193, endPoint x: 342, endPoint y: 208, distance: 15.8
click at [339, 193] on span "Outbound: Hi Lori and Mary , thank you for bringing this important matter to ou…" at bounding box center [622, 193] width 648 height 10
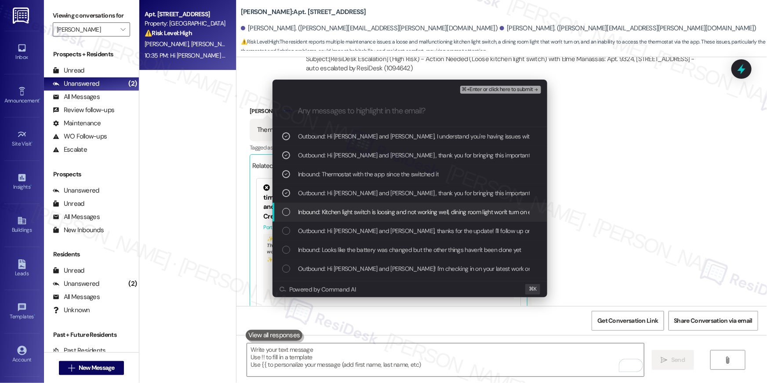
click at [343, 208] on span "Inbound: Kitchen light switch is loosing and not working well, dining room ligh…" at bounding box center [502, 212] width 409 height 10
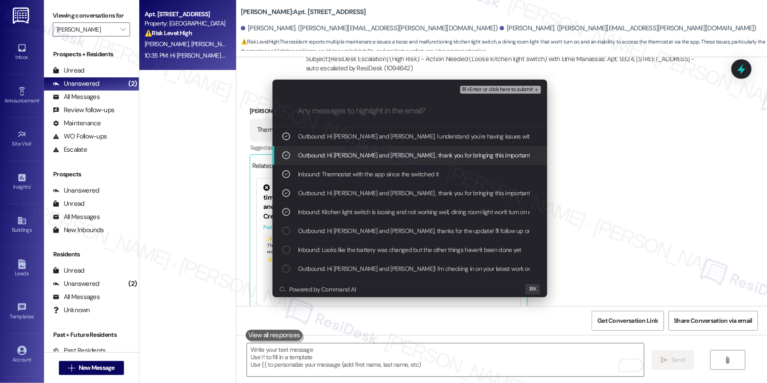
click at [509, 92] on span "⌘+Enter or click here to submit" at bounding box center [497, 90] width 71 height 6
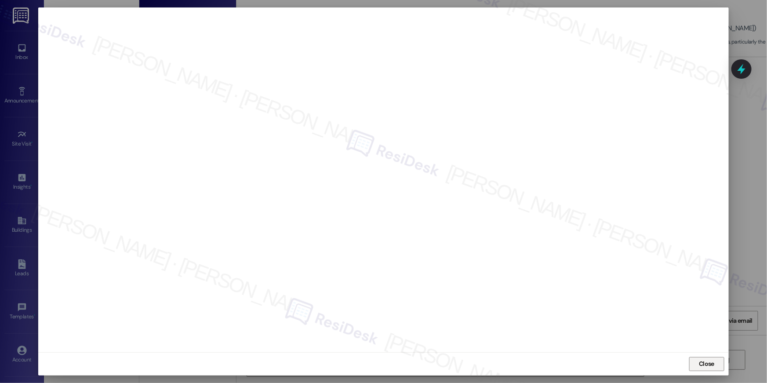
click at [716, 360] on span "Close" at bounding box center [706, 363] width 19 height 9
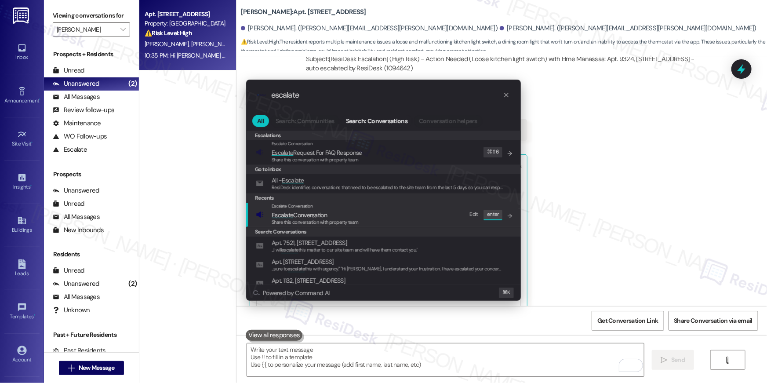
type input "escalate"
click at [373, 221] on div "Escalate Conversation Escalate Conversation Share this conversation with proper…" at bounding box center [384, 215] width 257 height 24
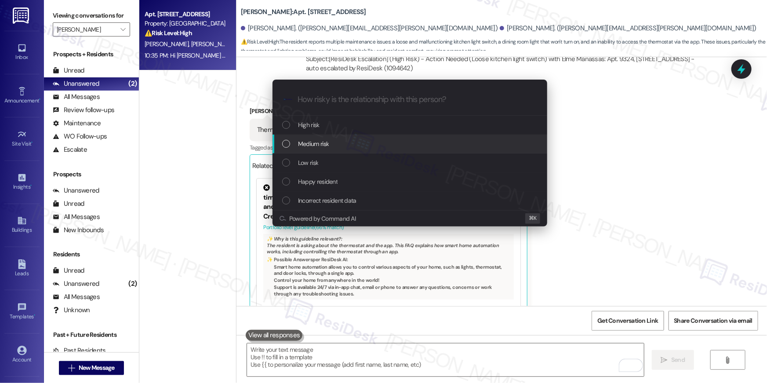
click at [337, 147] on div "Medium risk" at bounding box center [410, 144] width 257 height 10
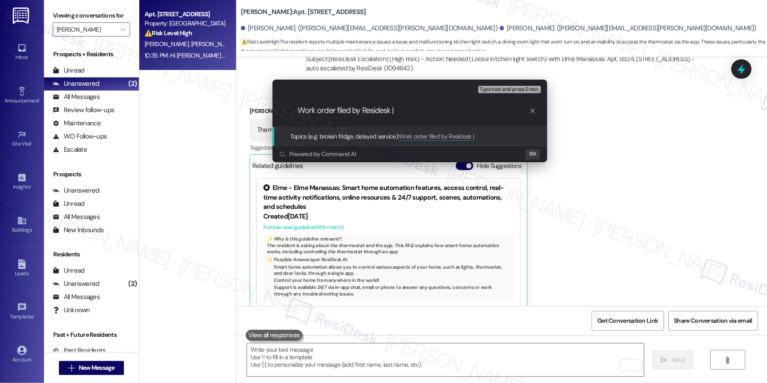
paste input "Work order filed by Residesk | Work Order # 402502 Lighting"
type input "Work order filed by Residesk | Work order filed by Residesk | Work Order # 4025…"
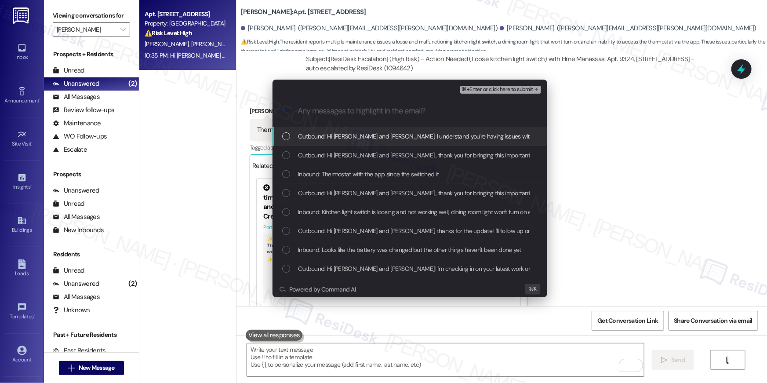
scroll to position [0, 0]
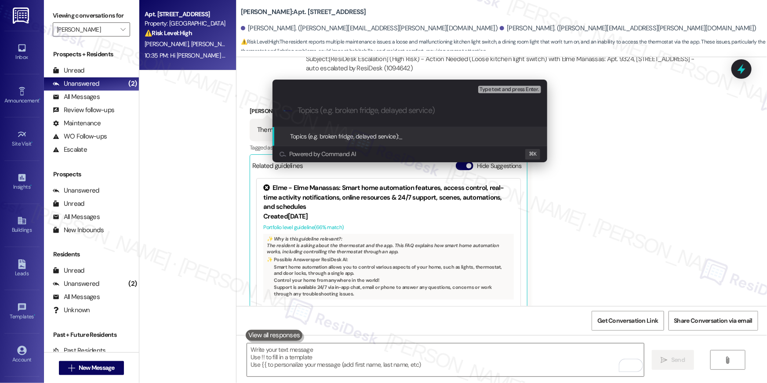
paste input "Work order filed by Residesk | Work order filed by Residesk | Work Order # 4025…"
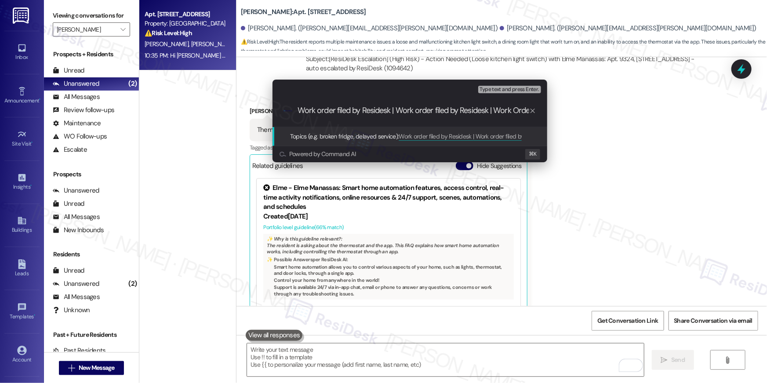
drag, startPoint x: 330, startPoint y: 111, endPoint x: 236, endPoint y: 107, distance: 94.6
click at [236, 107] on div "Escalate Conversation Medium risk Topics (e.g. broken fridge, delayed service) …" at bounding box center [383, 191] width 767 height 383
type input "Work order filed by Residesk | Work Order # 402502 Lighting"
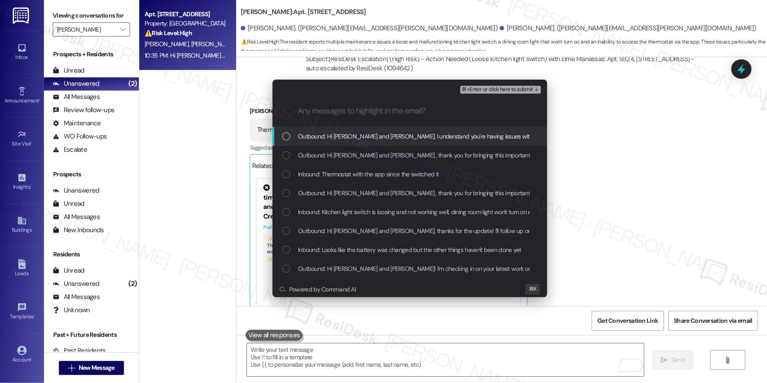
click at [286, 138] on div "List of options" at bounding box center [286, 136] width 8 height 8
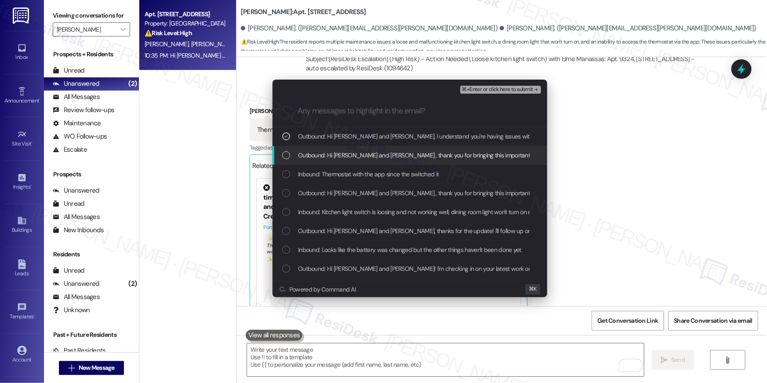
click at [286, 153] on div "List of options" at bounding box center [286, 155] width 8 height 8
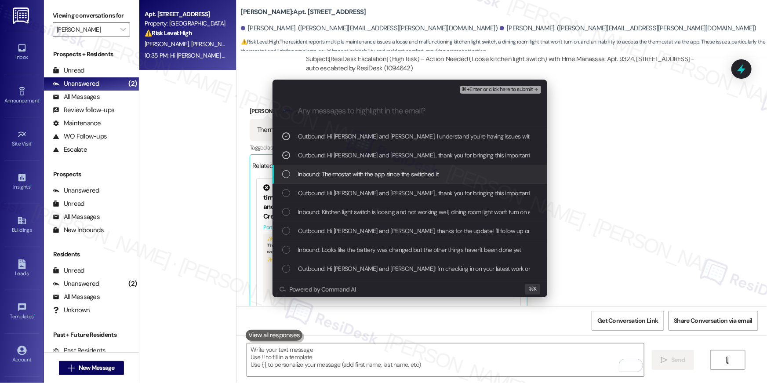
click at [288, 175] on div "List of options" at bounding box center [286, 174] width 8 height 8
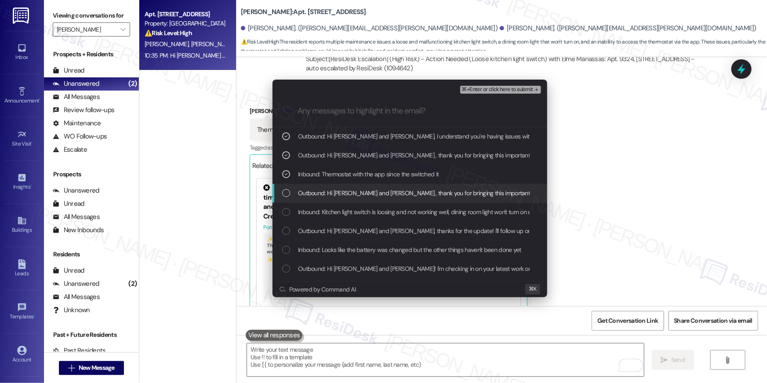
drag, startPoint x: 286, startPoint y: 190, endPoint x: 290, endPoint y: 210, distance: 20.6
click at [286, 190] on div "List of options" at bounding box center [286, 193] width 8 height 8
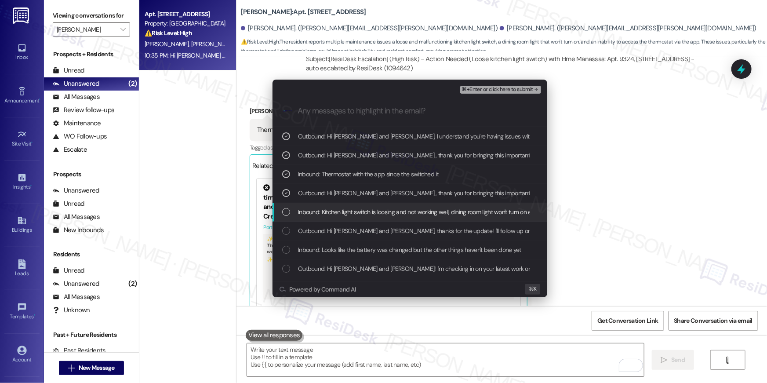
click at [290, 210] on div "Inbound: Kitchen light switch is loosing and not working well, dining room ligh…" at bounding box center [410, 212] width 257 height 10
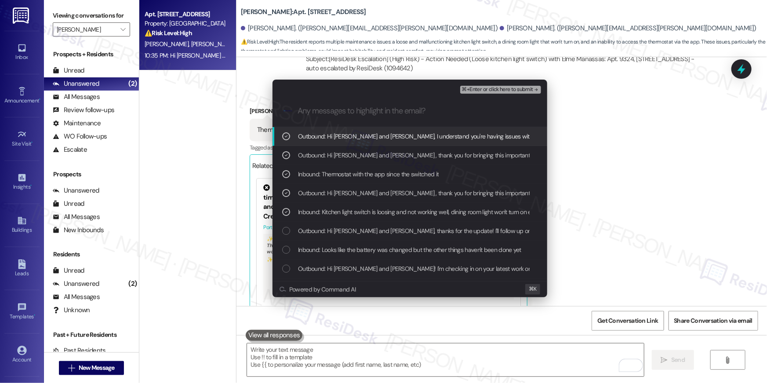
click at [485, 87] on span "⌘+Enter or click here to submit" at bounding box center [497, 90] width 71 height 6
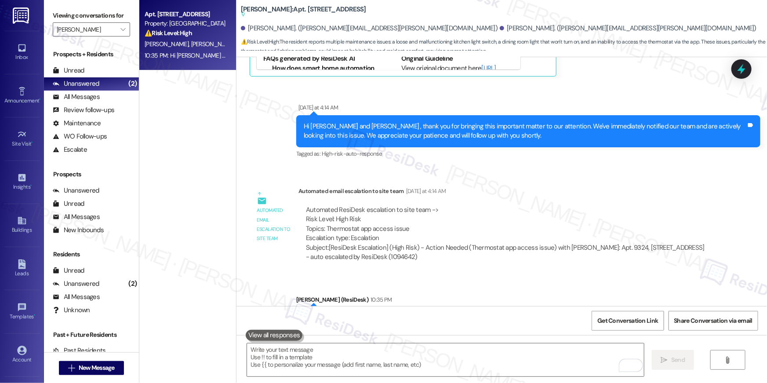
scroll to position [4765, 0]
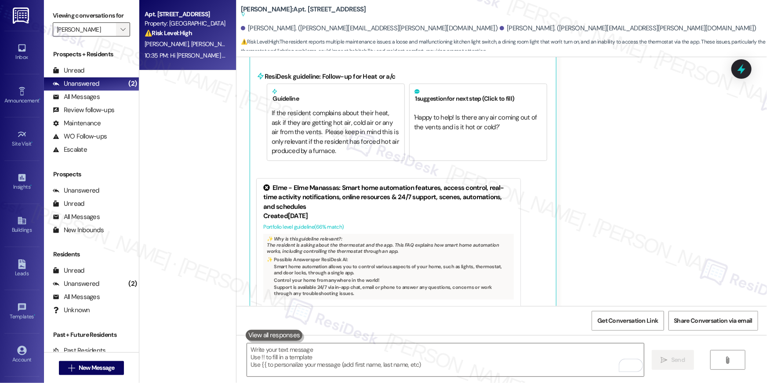
click at [120, 29] on icon "" at bounding box center [122, 29] width 5 height 7
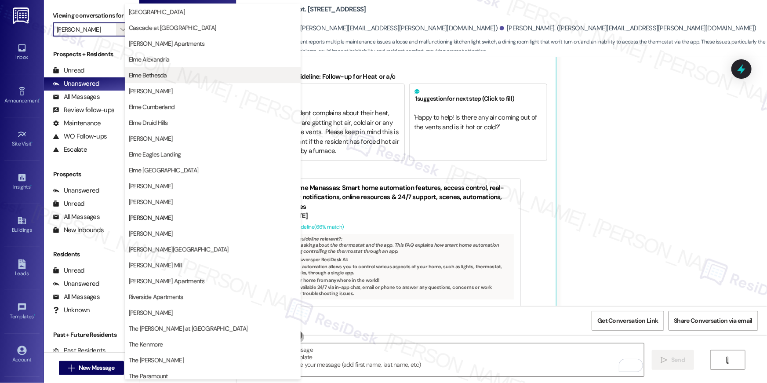
scroll to position [0, 0]
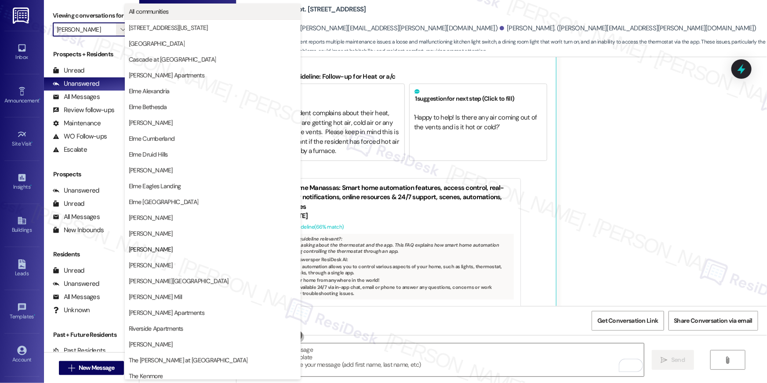
click at [173, 8] on span "All communities" at bounding box center [213, 11] width 168 height 9
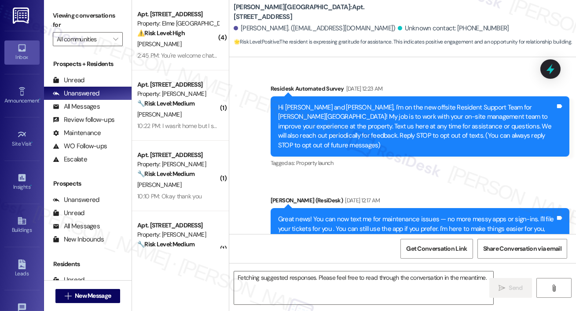
scroll to position [5450, 0]
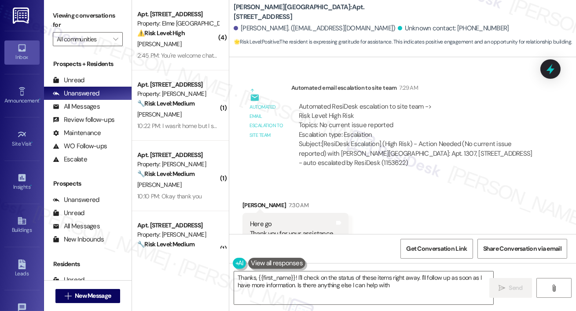
type textarea "Thanks, {{first_name}}! I'll check on the status of these items right away. I'l…"
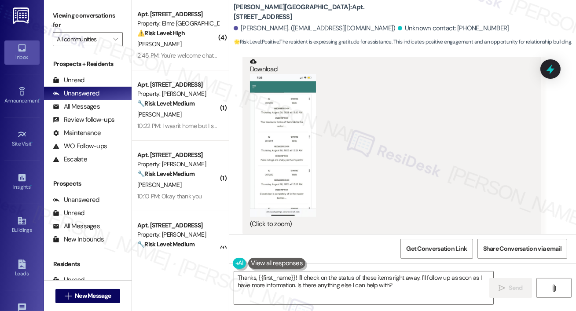
scroll to position [5155, 0]
click at [287, 124] on button "Zoom image" at bounding box center [283, 146] width 66 height 142
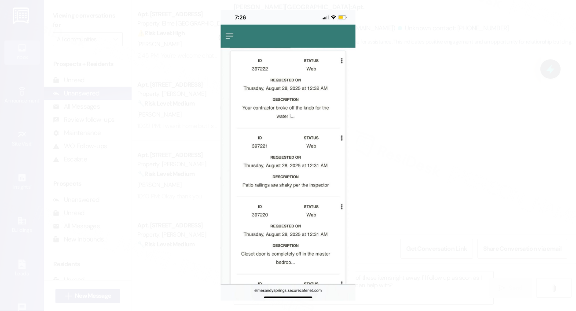
click at [486, 22] on button "Unzoom image" at bounding box center [288, 155] width 576 height 311
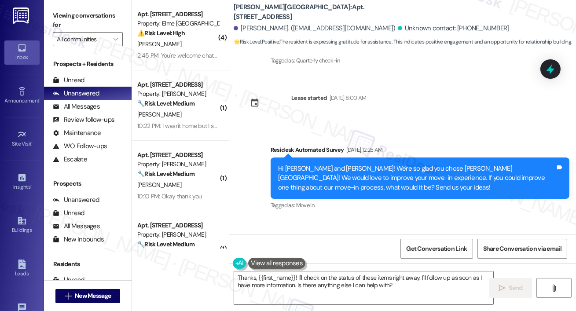
scroll to position [3008, 0]
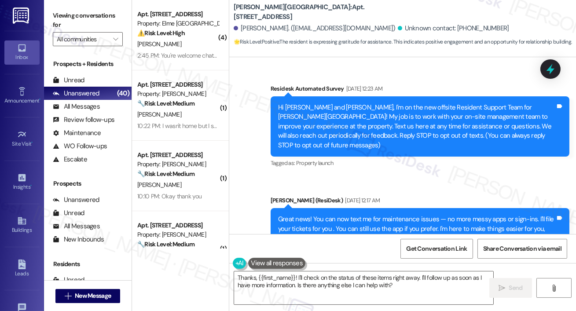
scroll to position [5450, 0]
